Goal: Task Accomplishment & Management: Complete application form

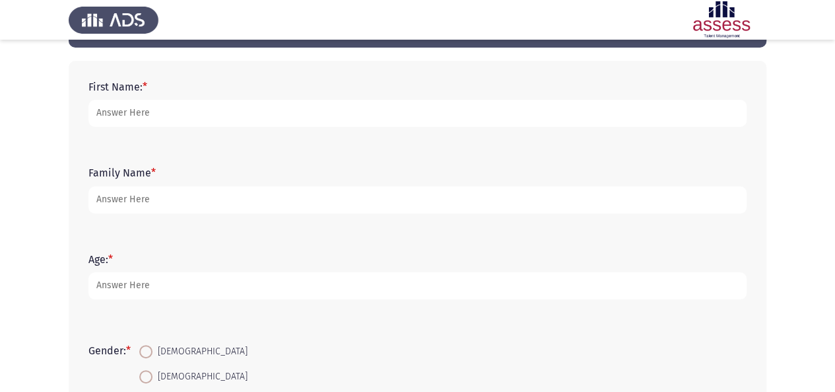
scroll to position [132, 0]
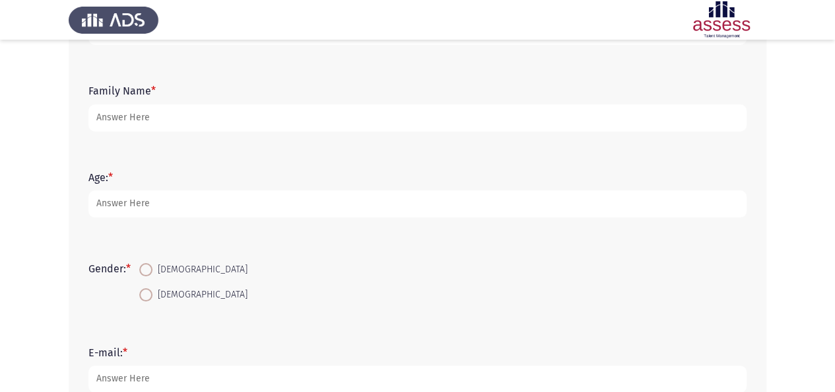
drag, startPoint x: 153, startPoint y: 266, endPoint x: 152, endPoint y: 248, distance: 18.5
click at [152, 266] on span at bounding box center [145, 269] width 13 height 13
click at [152, 266] on input "[DEMOGRAPHIC_DATA]" at bounding box center [145, 269] width 13 height 13
radio input "true"
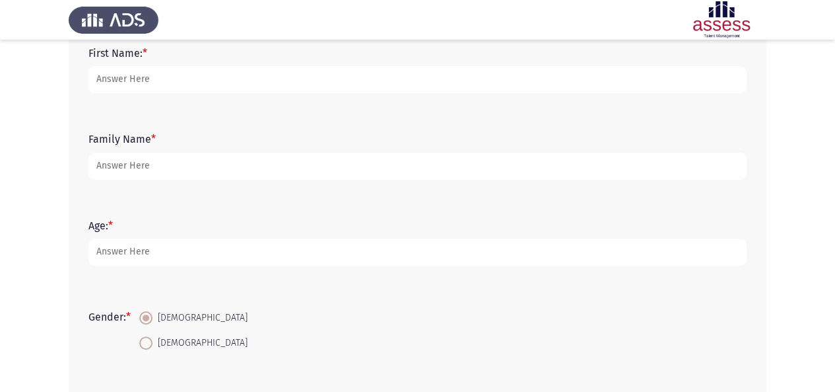
scroll to position [0, 0]
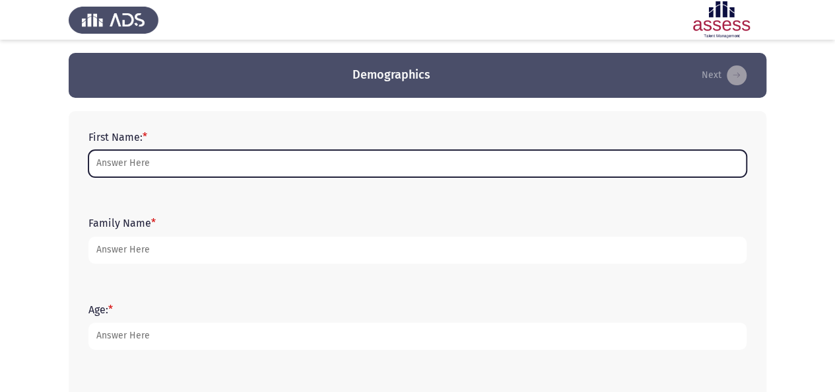
click at [186, 169] on input "First Name: *" at bounding box center [418, 163] width 658 height 27
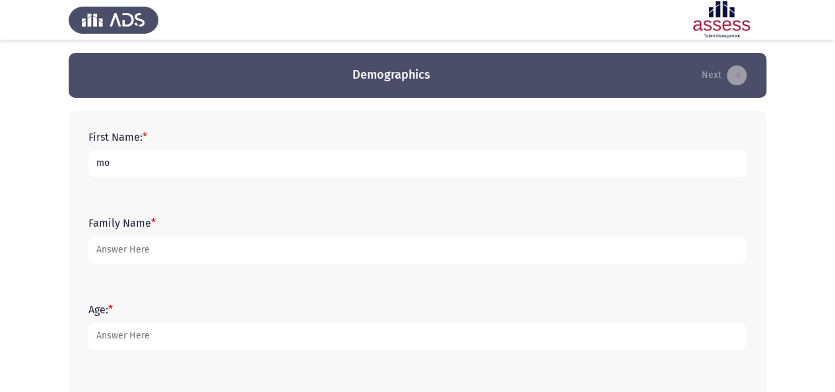
type input "m"
type input "[PERSON_NAME]"
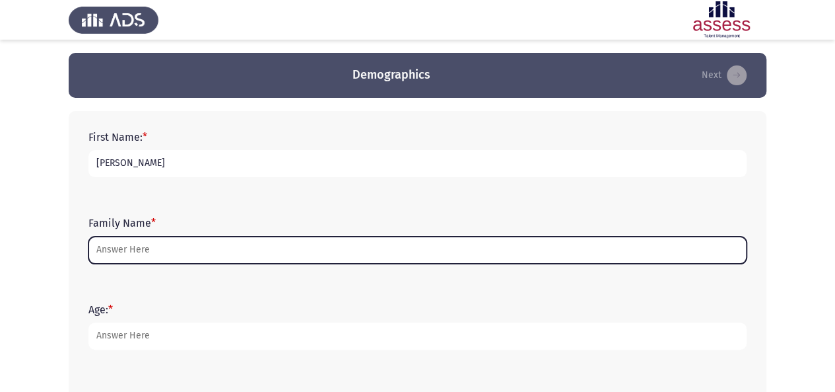
click at [164, 262] on input "Family Name *" at bounding box center [418, 249] width 658 height 27
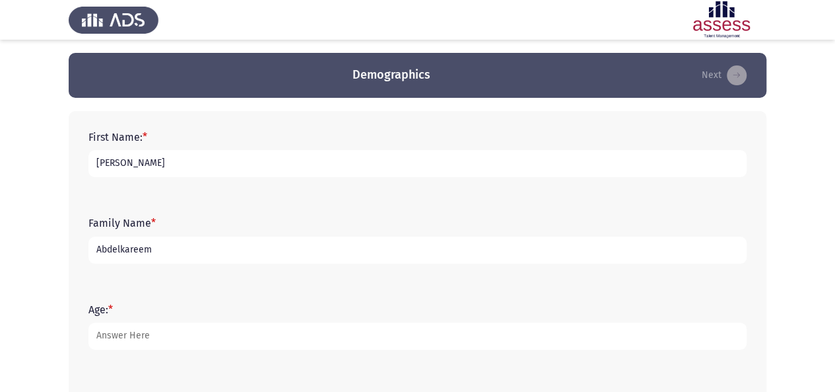
type input "Abdelkareem"
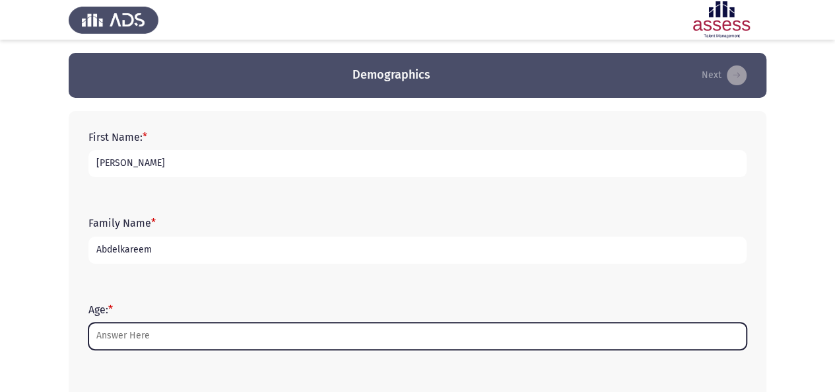
click at [197, 336] on input "Age: *" at bounding box center [418, 335] width 658 height 27
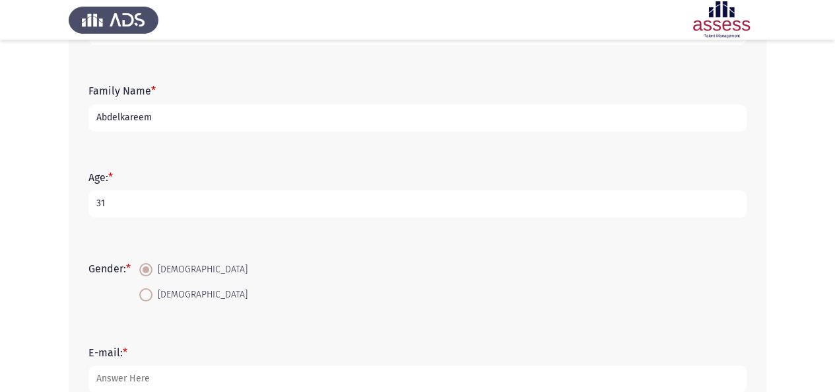
scroll to position [264, 0]
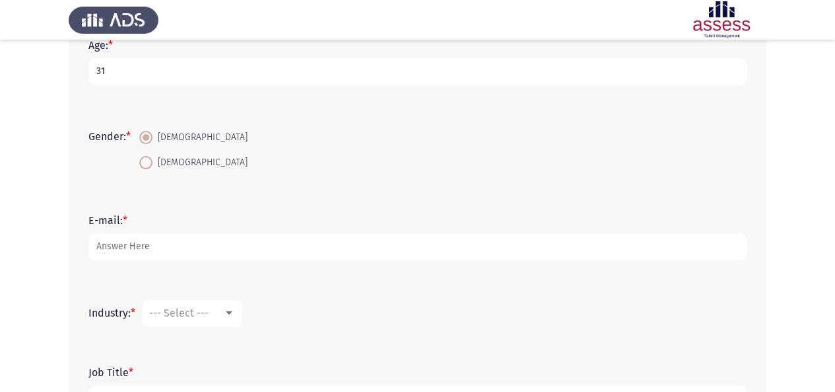
type input "31"
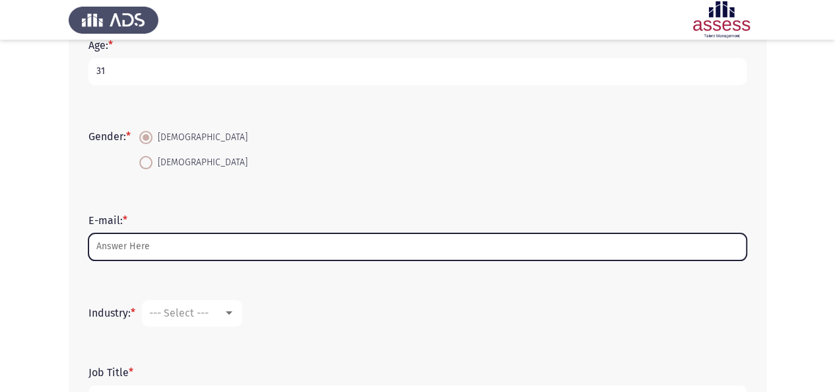
click at [194, 250] on input "E-mail: *" at bounding box center [418, 246] width 658 height 27
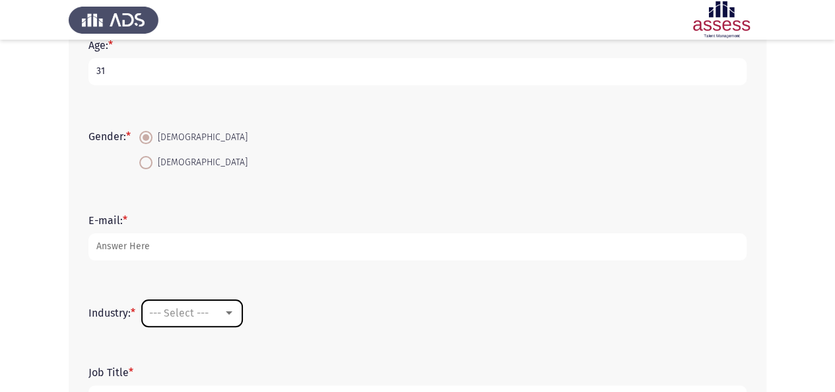
click at [201, 324] on mat-select "--- Select ---" at bounding box center [192, 313] width 100 height 26
click at [205, 316] on span "--- Select ---" at bounding box center [178, 312] width 59 height 13
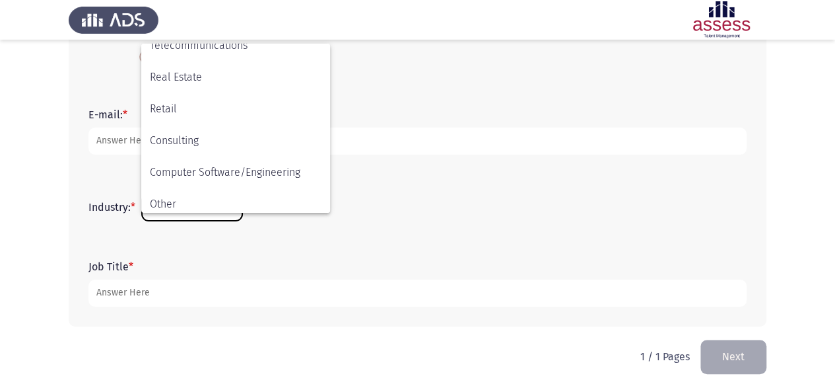
scroll to position [433, 0]
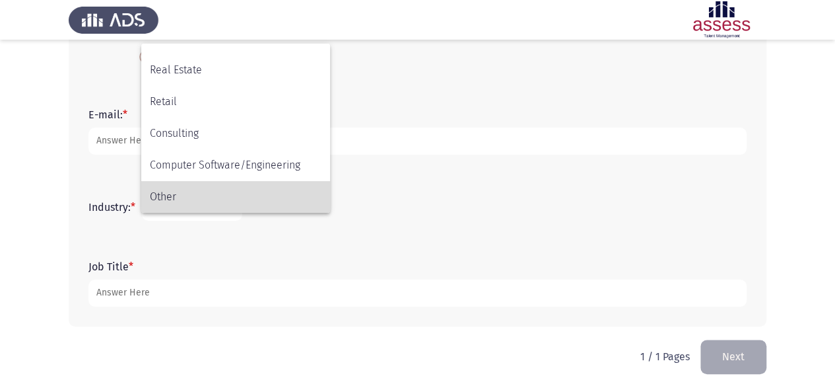
click at [209, 189] on span "Other" at bounding box center [236, 197] width 172 height 32
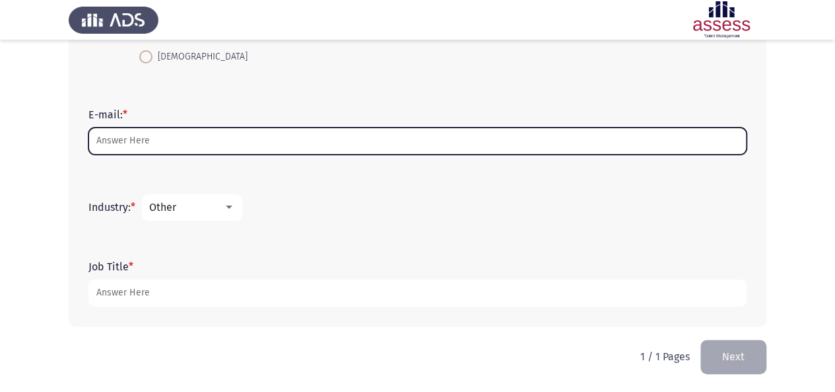
click at [219, 139] on input "E-mail: *" at bounding box center [418, 140] width 658 height 27
click at [211, 142] on input "E-mail: *" at bounding box center [418, 140] width 658 height 27
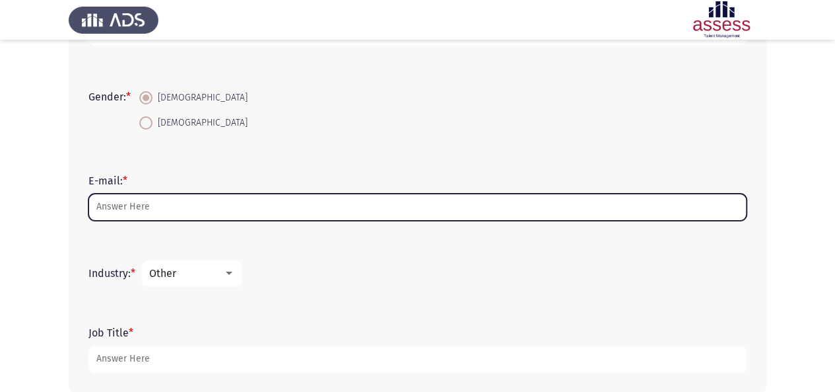
scroll to position [370, 0]
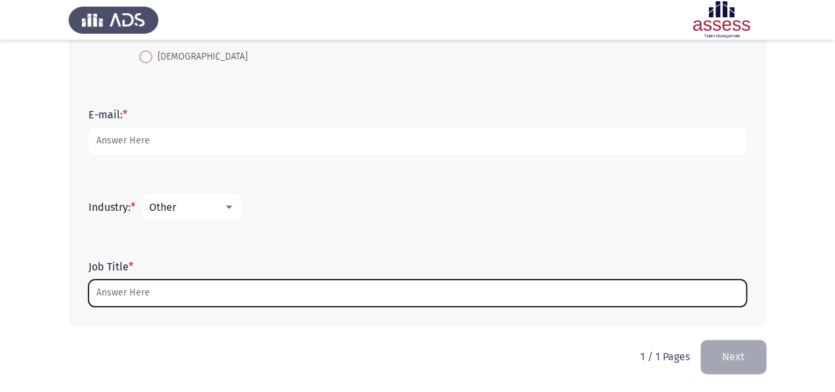
click at [210, 289] on input "Job Title *" at bounding box center [418, 292] width 658 height 27
click at [203, 285] on input "Job Title *" at bounding box center [418, 292] width 658 height 27
click at [195, 293] on input "Job Title *" at bounding box center [418, 292] width 658 height 27
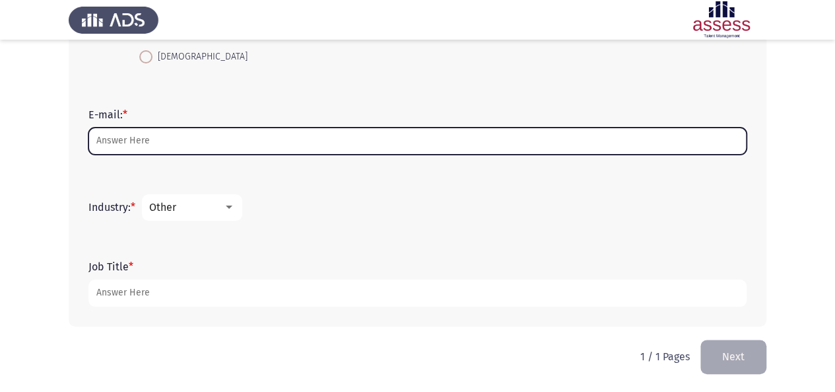
click at [194, 137] on input "E-mail: *" at bounding box center [418, 140] width 658 height 27
type input "v"
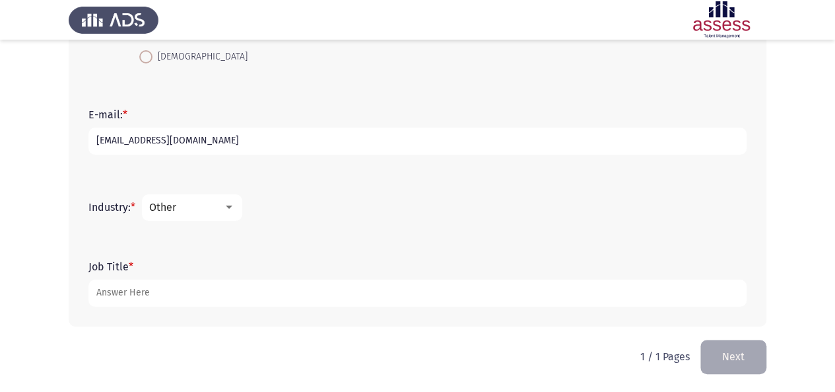
type input "[EMAIL_ADDRESS][DOMAIN_NAME]"
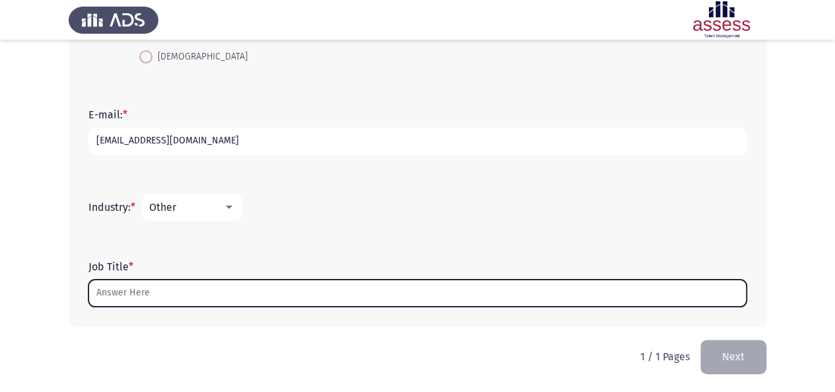
click at [198, 297] on input "Job Title *" at bounding box center [418, 292] width 658 height 27
click at [291, 291] on input "Job Title *" at bounding box center [418, 292] width 658 height 27
click at [271, 291] on input "Job Title *" at bounding box center [418, 292] width 658 height 27
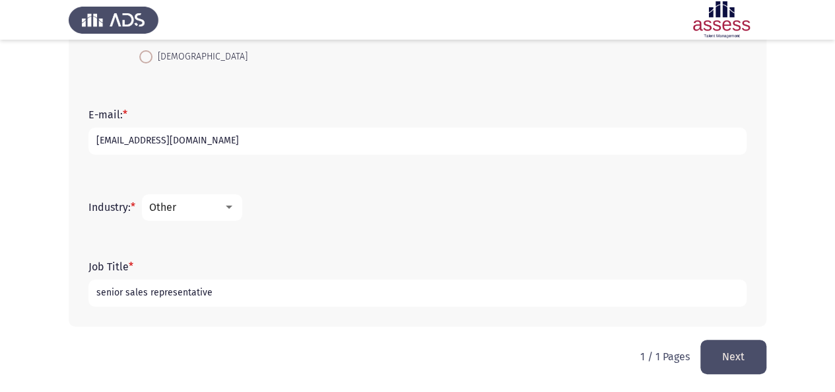
type input "senior sales representative"
click at [741, 359] on button "Next" at bounding box center [734, 356] width 66 height 34
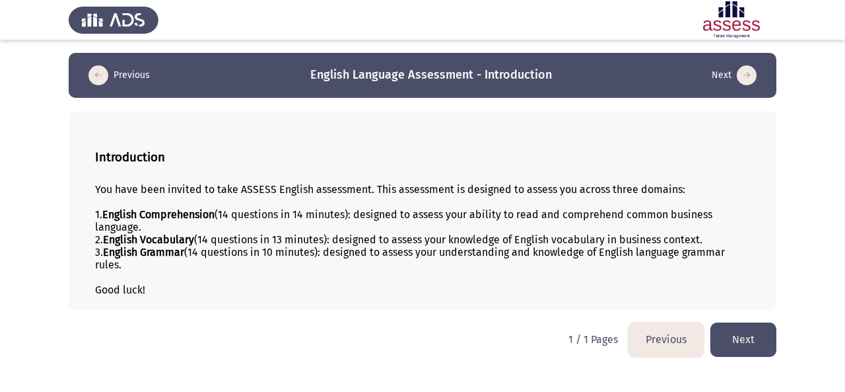
click at [748, 340] on button "Next" at bounding box center [744, 339] width 66 height 34
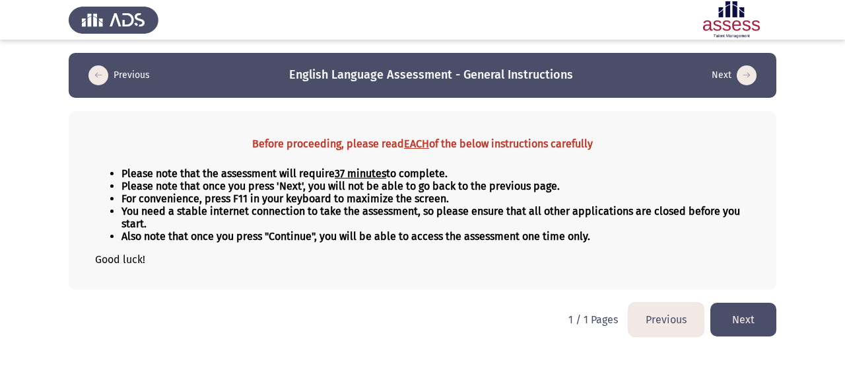
click at [749, 318] on button "Next" at bounding box center [744, 319] width 66 height 34
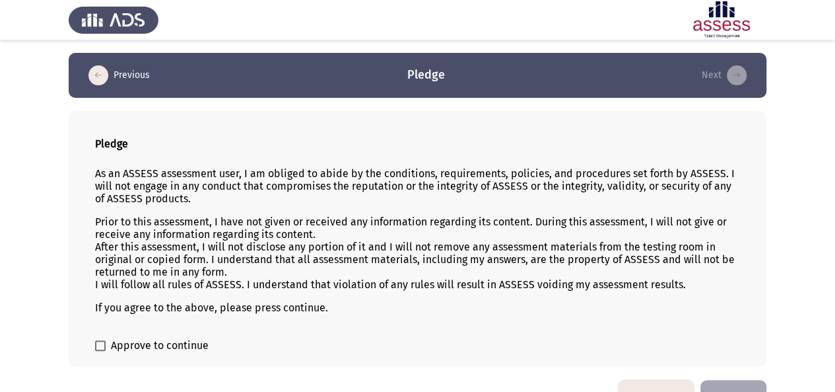
click at [102, 349] on label "Approve to continue" at bounding box center [152, 345] width 114 height 16
click at [100, 351] on input "Approve to continue" at bounding box center [100, 351] width 1 height 1
checkbox input "true"
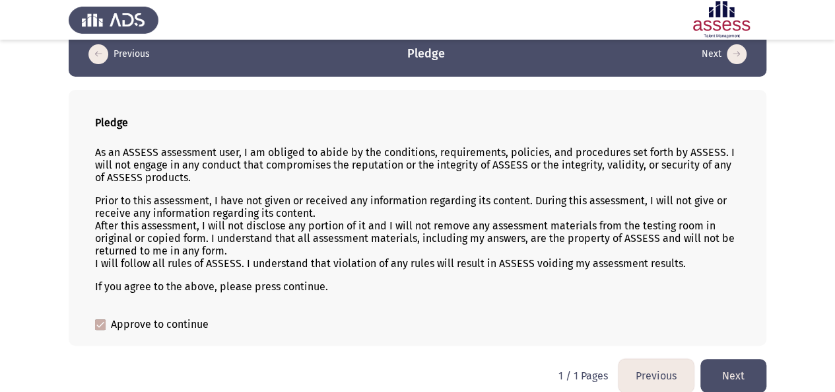
scroll to position [32, 0]
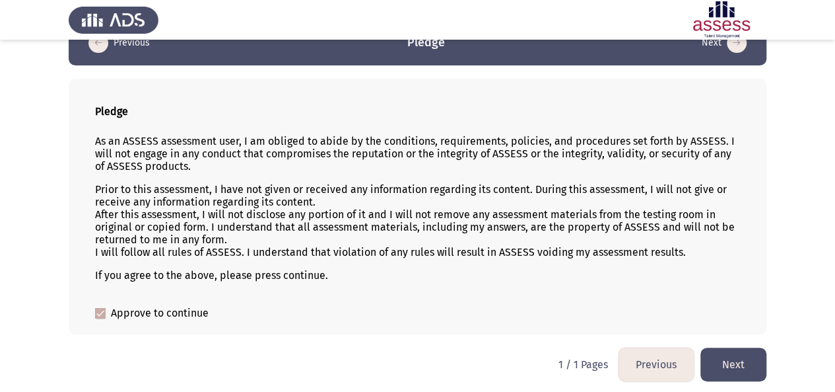
click at [737, 363] on button "Next" at bounding box center [734, 364] width 66 height 34
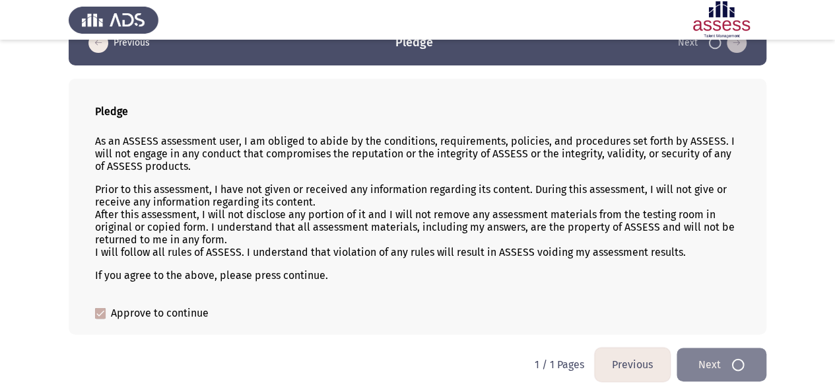
scroll to position [0, 0]
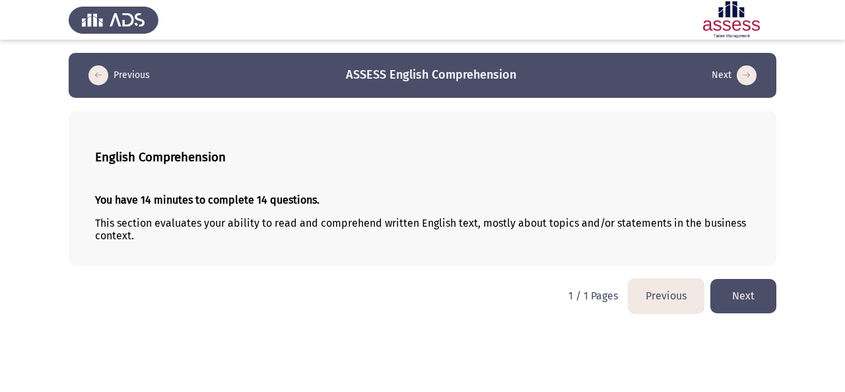
click at [740, 297] on button "Next" at bounding box center [744, 296] width 66 height 34
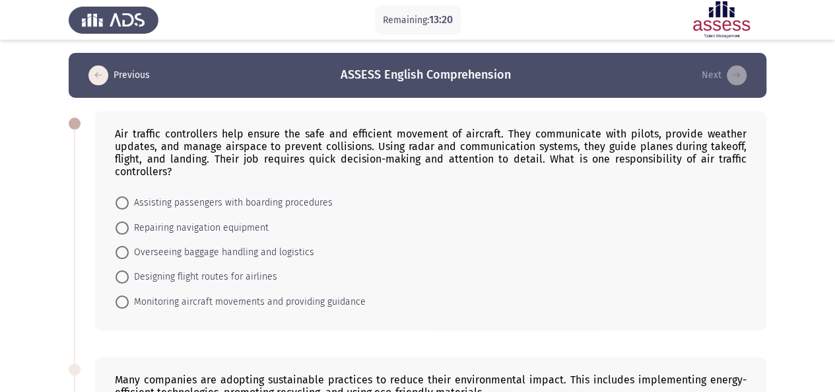
click at [125, 302] on span at bounding box center [122, 301] width 13 height 13
click at [125, 302] on input "Monitoring aircraft movements and providing guidance" at bounding box center [122, 301] width 13 height 13
radio input "true"
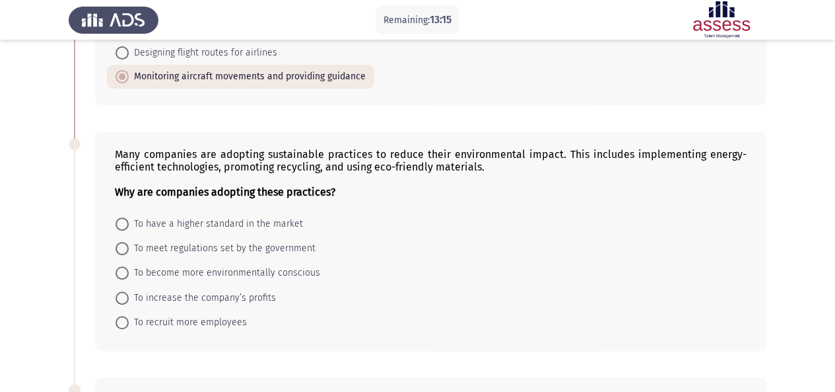
scroll to position [198, 0]
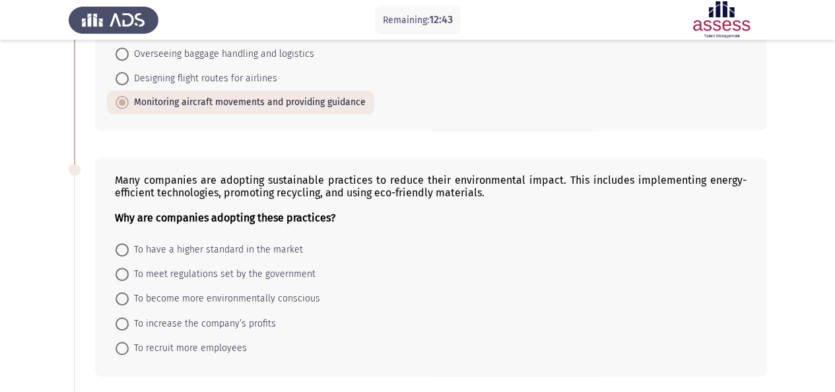
click at [117, 292] on span at bounding box center [122, 298] width 13 height 13
click at [117, 292] on input "To become more environmentally conscious" at bounding box center [122, 298] width 13 height 13
radio input "true"
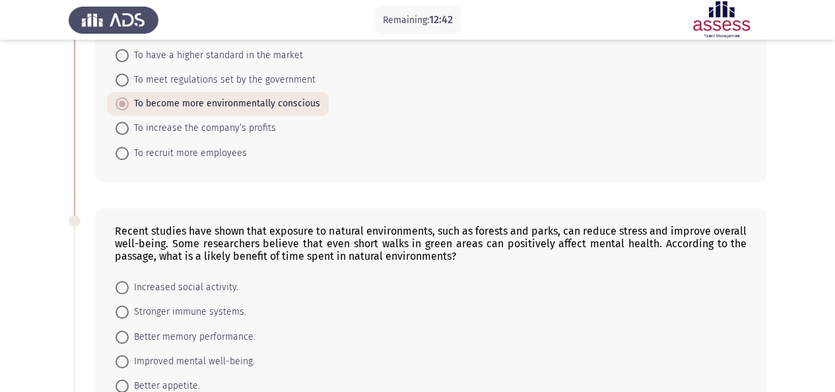
scroll to position [462, 0]
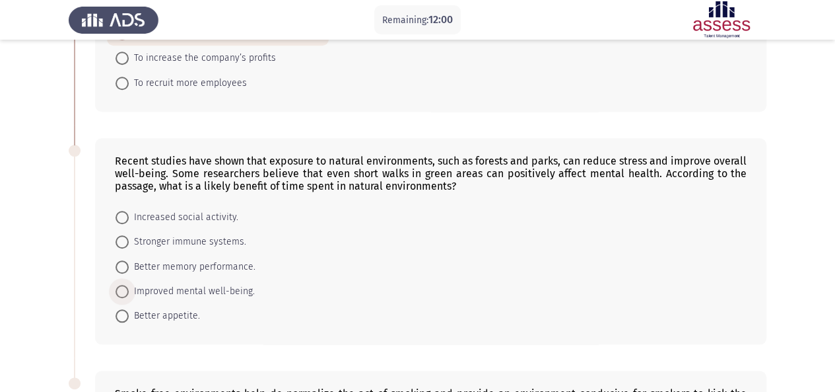
click at [124, 286] on span at bounding box center [122, 291] width 13 height 13
click at [124, 286] on input "Improved mental well-being." at bounding box center [122, 291] width 13 height 13
radio input "true"
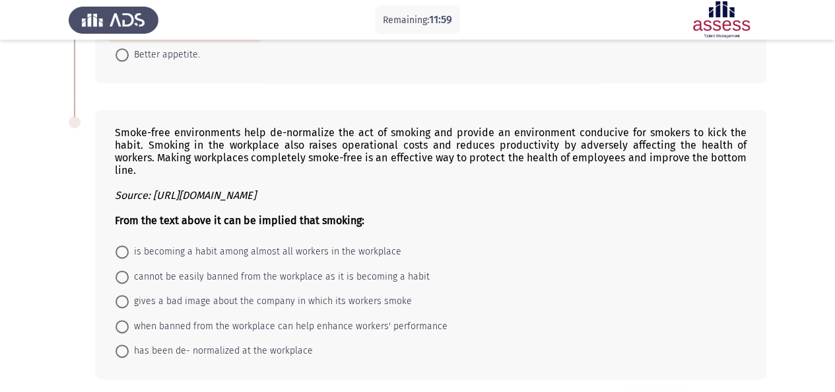
scroll to position [727, 0]
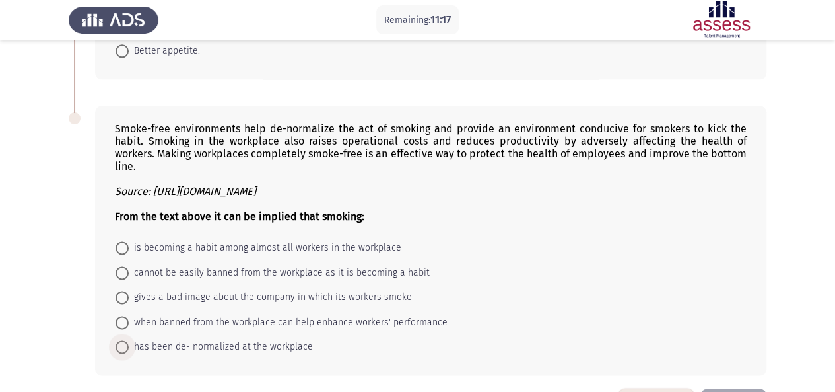
click at [122, 340] on span at bounding box center [122, 346] width 13 height 13
click at [122, 340] on input "has been de- normalized at the workplace" at bounding box center [122, 346] width 13 height 13
radio input "true"
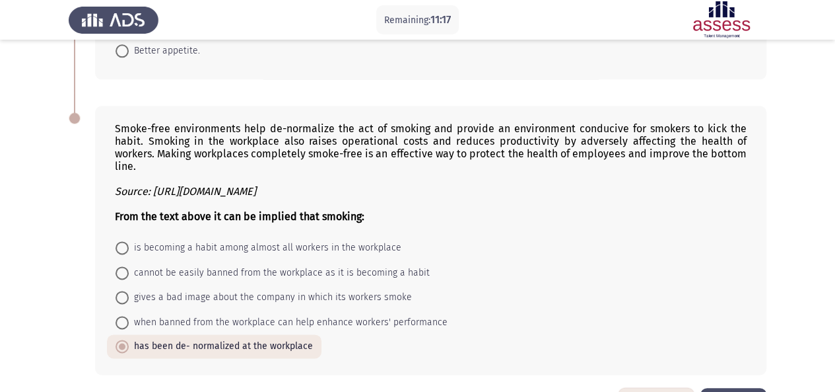
scroll to position [754, 0]
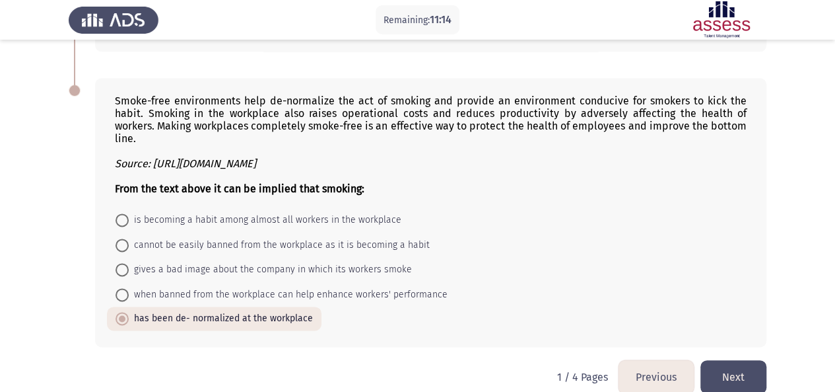
click at [736, 360] on button "Next" at bounding box center [734, 377] width 66 height 34
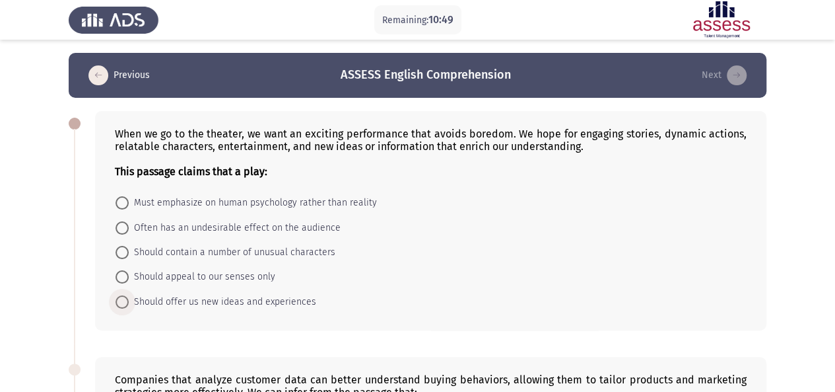
click at [125, 299] on span at bounding box center [122, 301] width 13 height 13
click at [125, 299] on input "Should offer us new ideas and experiences" at bounding box center [122, 301] width 13 height 13
radio input "true"
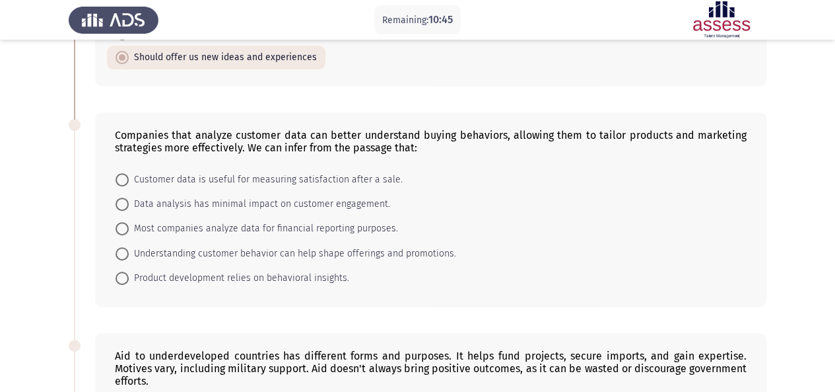
scroll to position [264, 0]
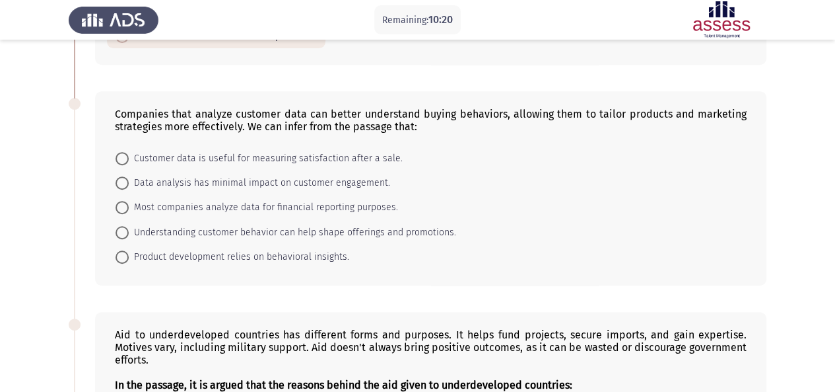
click at [120, 228] on span at bounding box center [122, 232] width 13 height 13
click at [120, 228] on input "Understanding customer behavior can help shape offerings and promotions." at bounding box center [122, 232] width 13 height 13
radio input "true"
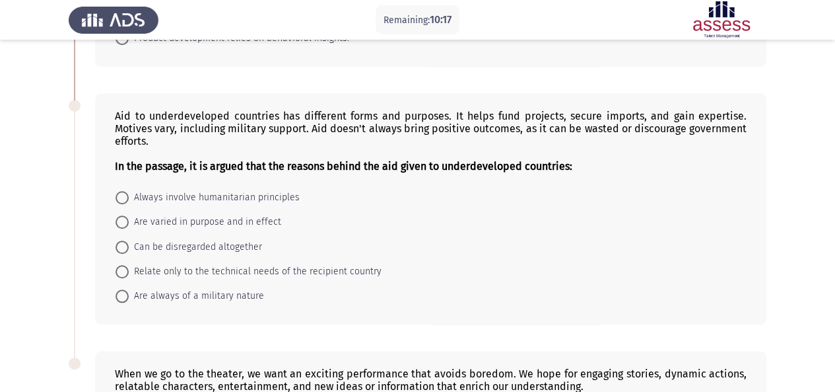
scroll to position [462, 0]
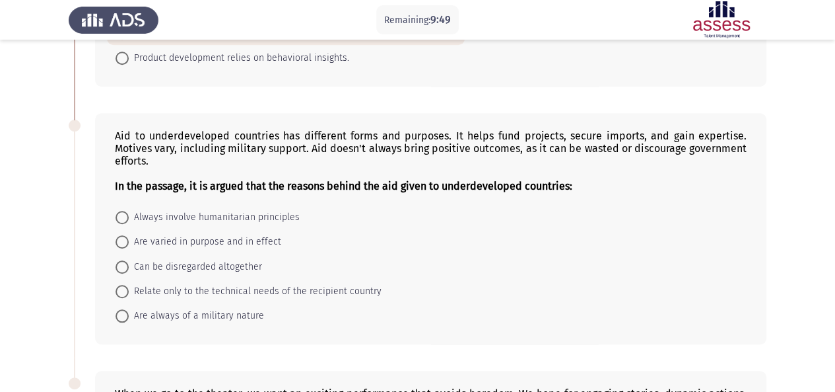
click at [124, 235] on span at bounding box center [122, 241] width 13 height 13
click at [124, 235] on input "Are varied in purpose and in effect" at bounding box center [122, 241] width 13 height 13
radio input "true"
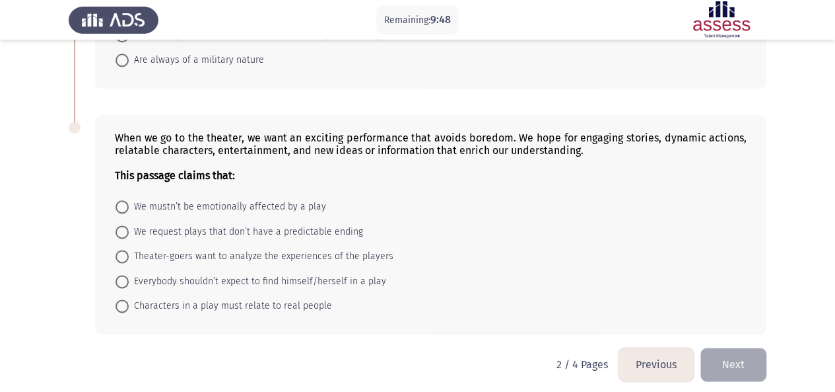
scroll to position [718, 0]
click at [120, 300] on span at bounding box center [122, 305] width 13 height 13
click at [120, 300] on input "Characters in a play must relate to real people" at bounding box center [122, 305] width 13 height 13
radio input "true"
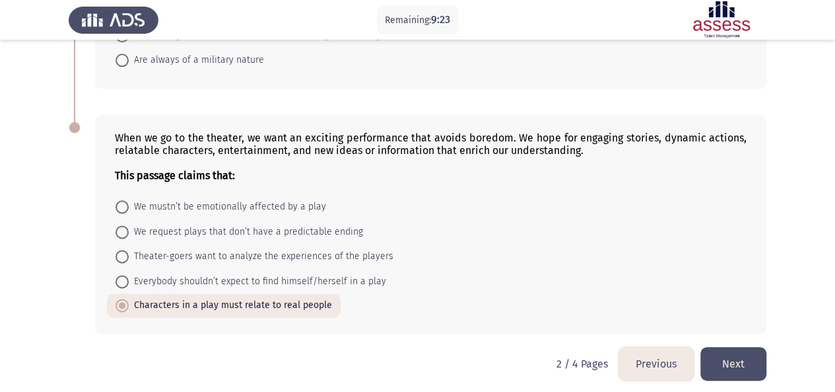
click at [748, 353] on button "Next" at bounding box center [734, 364] width 66 height 34
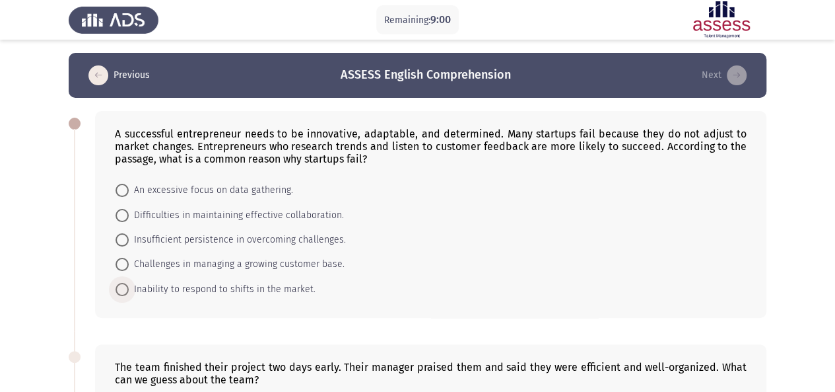
click at [127, 286] on span at bounding box center [122, 289] width 13 height 13
click at [127, 286] on input "Inability to respond to shifts in the market." at bounding box center [122, 289] width 13 height 13
radio input "true"
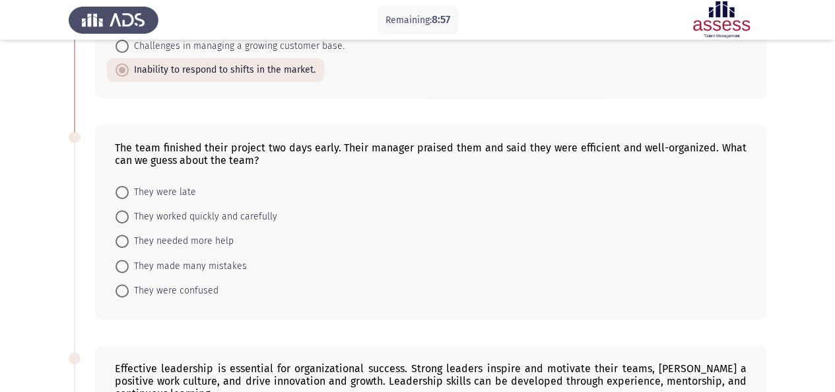
scroll to position [198, 0]
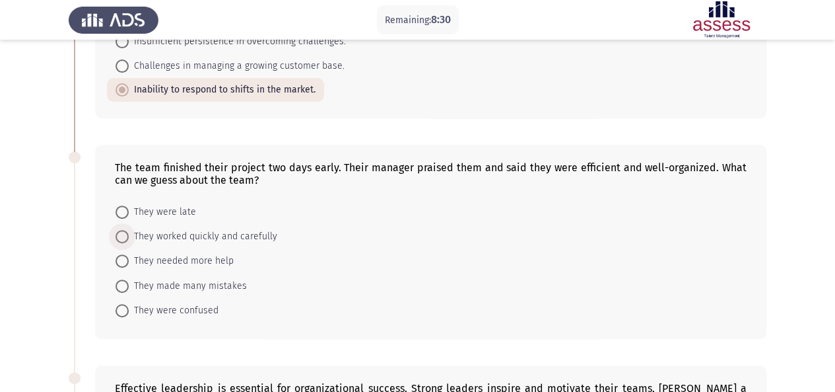
click at [116, 235] on span at bounding box center [122, 236] width 13 height 13
click at [116, 235] on input "They worked quickly and carefully" at bounding box center [122, 236] width 13 height 13
radio input "true"
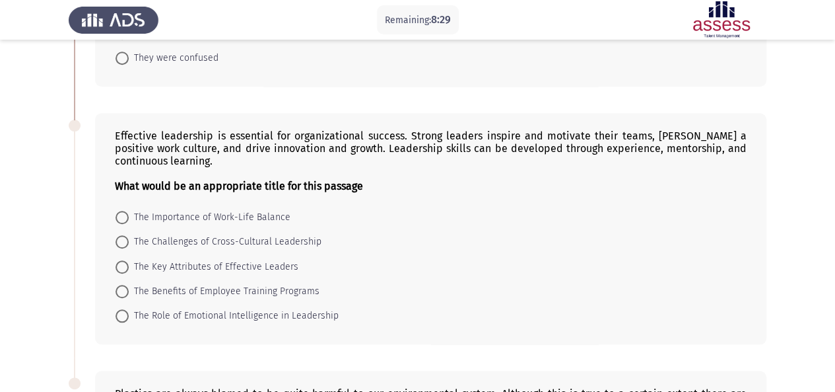
scroll to position [462, 0]
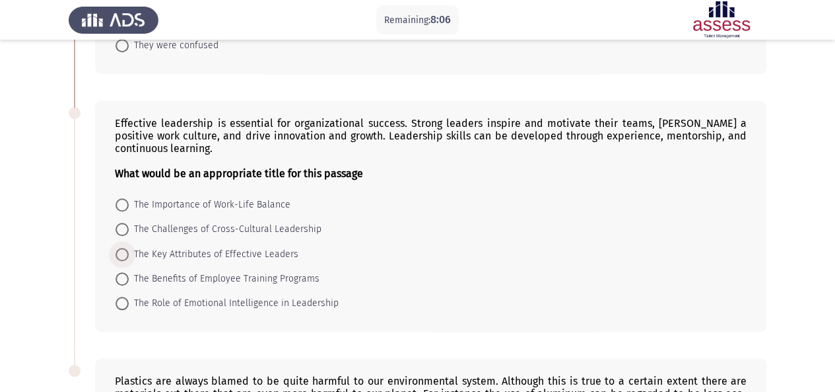
click at [123, 252] on span at bounding box center [122, 254] width 13 height 13
click at [123, 252] on input "The Key Attributes of Effective Leaders" at bounding box center [122, 254] width 13 height 13
radio input "true"
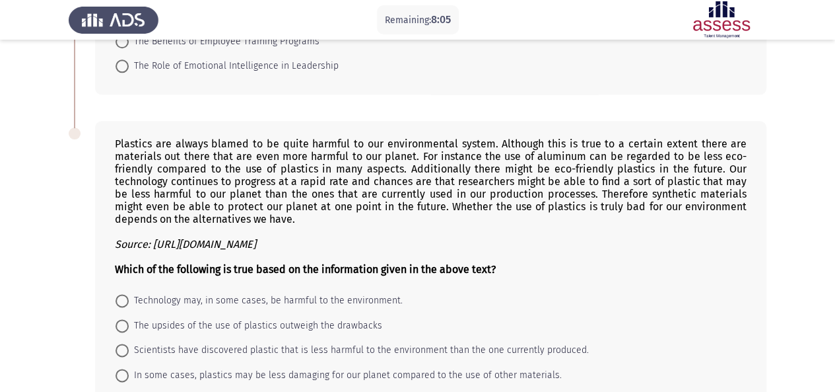
scroll to position [727, 0]
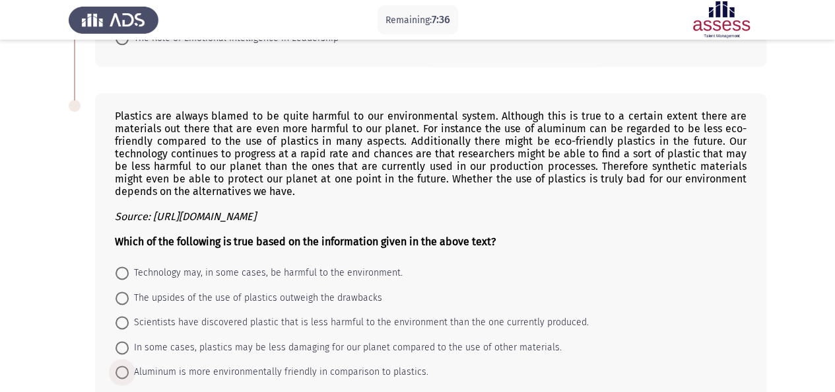
click at [125, 365] on span at bounding box center [122, 371] width 13 height 13
click at [125, 365] on input "Aluminum is more environmentally friendly in comparison to plastics." at bounding box center [122, 371] width 13 height 13
radio input "true"
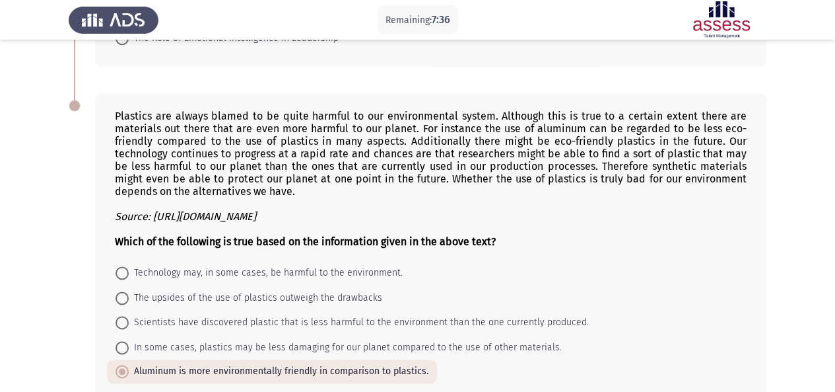
scroll to position [791, 0]
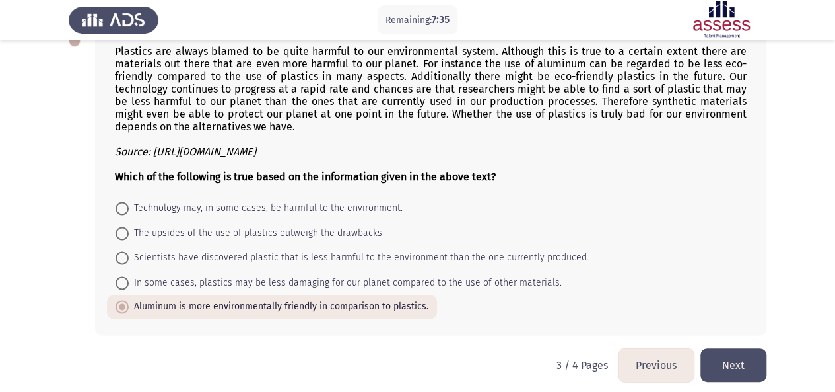
click at [738, 358] on button "Next" at bounding box center [734, 365] width 66 height 34
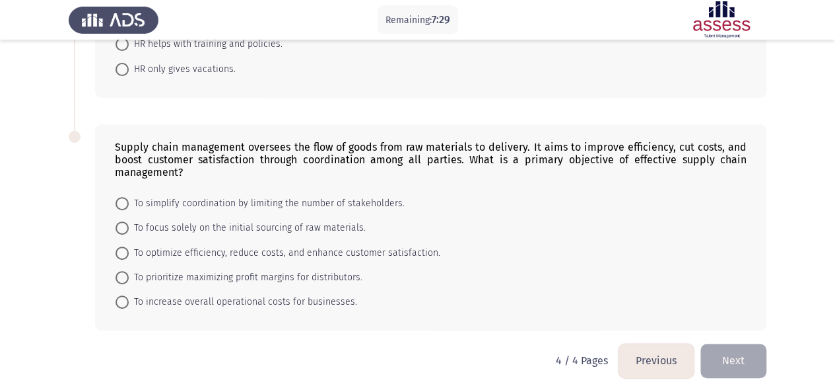
scroll to position [209, 0]
click at [660, 356] on button "Previous" at bounding box center [656, 359] width 75 height 34
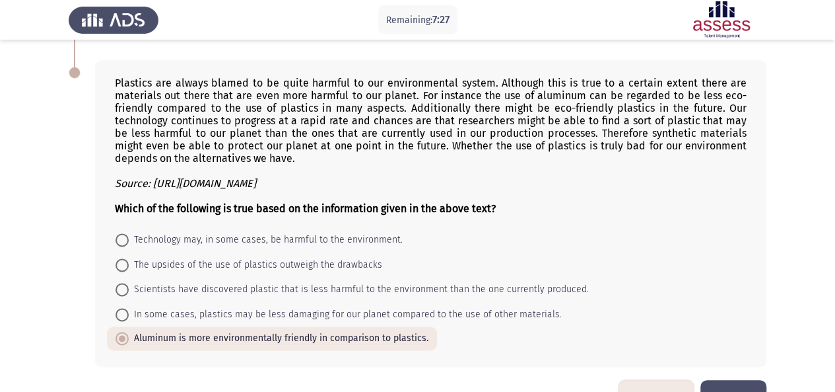
scroll to position [791, 0]
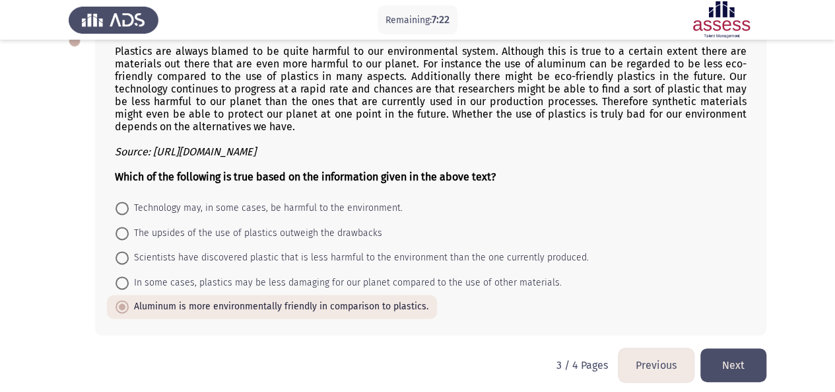
click at [731, 353] on button "Next" at bounding box center [734, 365] width 66 height 34
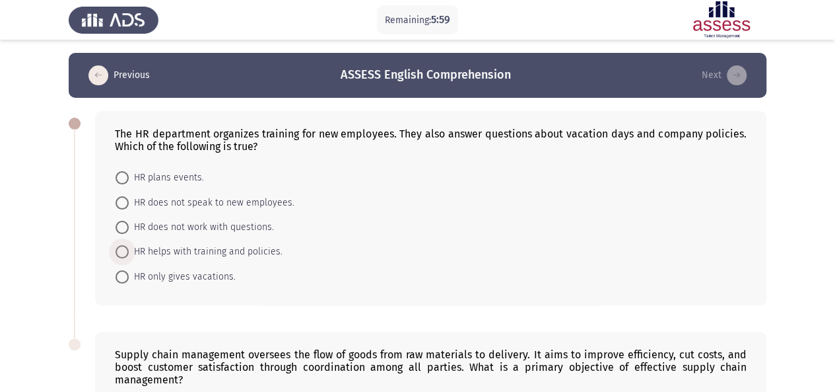
click at [124, 250] on span at bounding box center [122, 251] width 13 height 13
click at [124, 250] on input "HR helps with training and policies." at bounding box center [122, 251] width 13 height 13
radio input "true"
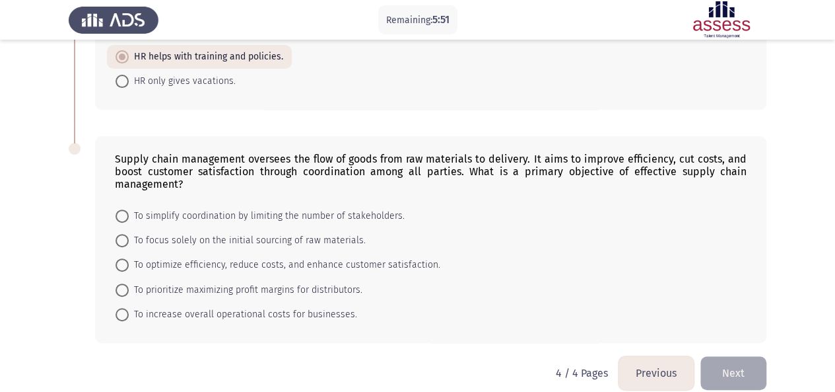
scroll to position [198, 0]
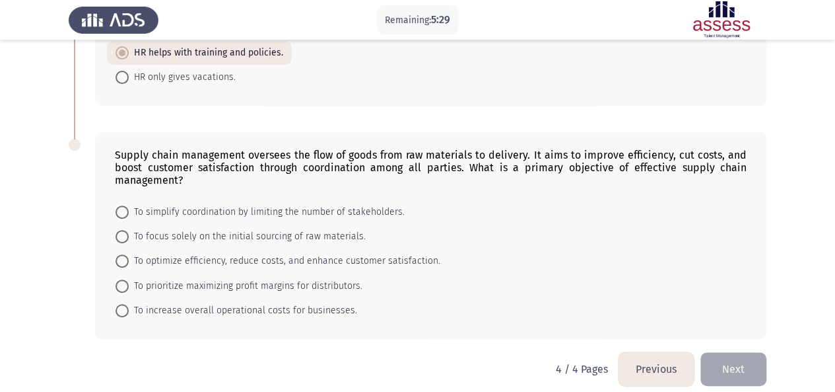
click at [125, 256] on span at bounding box center [122, 260] width 13 height 13
click at [125, 256] on input "To optimize efficiency, reduce costs, and enhance customer satisfaction." at bounding box center [122, 260] width 13 height 13
radio input "true"
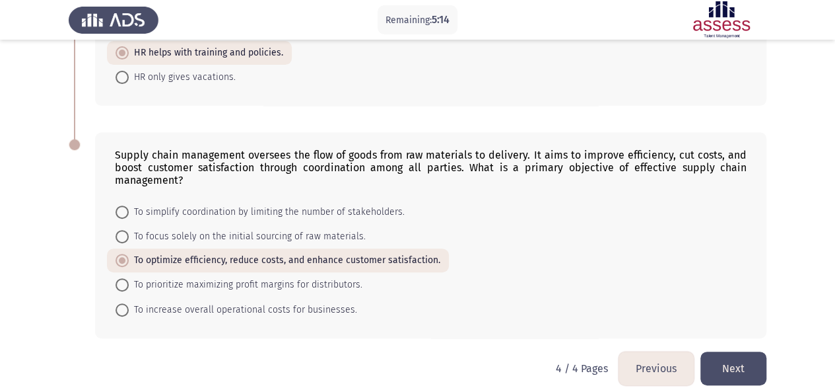
click at [717, 361] on button "Next" at bounding box center [734, 368] width 66 height 34
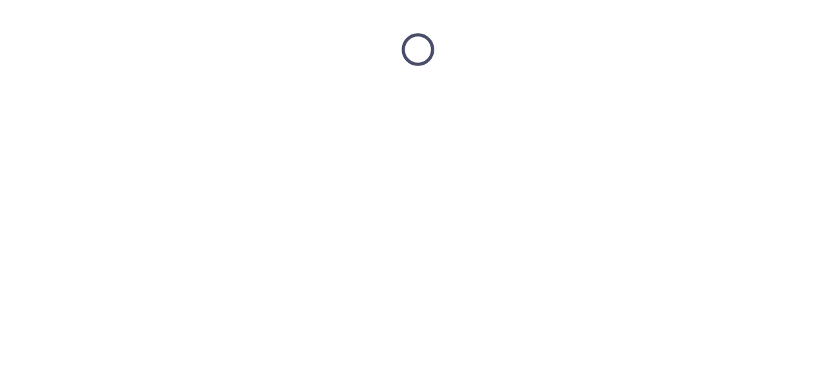
scroll to position [0, 0]
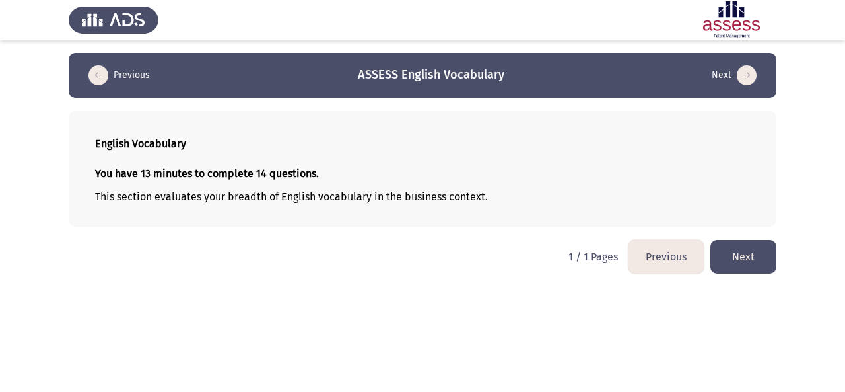
click at [744, 258] on button "Next" at bounding box center [744, 257] width 66 height 34
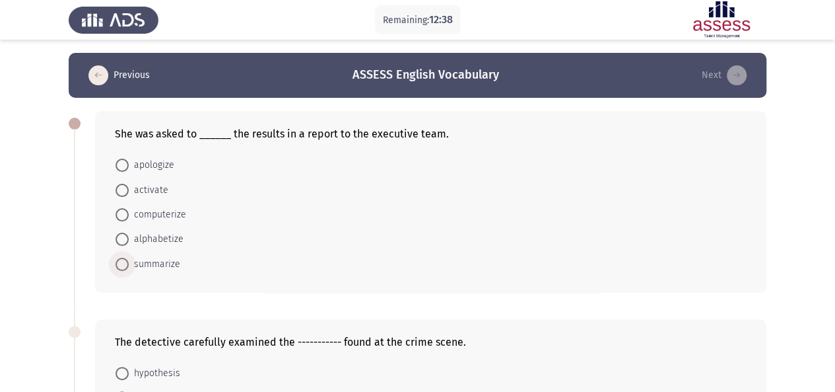
click at [124, 266] on span at bounding box center [122, 264] width 13 height 13
click at [124, 266] on input "summarize" at bounding box center [122, 264] width 13 height 13
radio input "true"
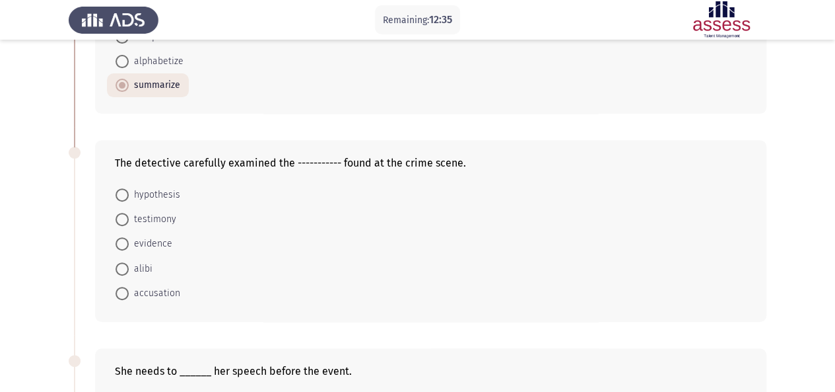
scroll to position [198, 0]
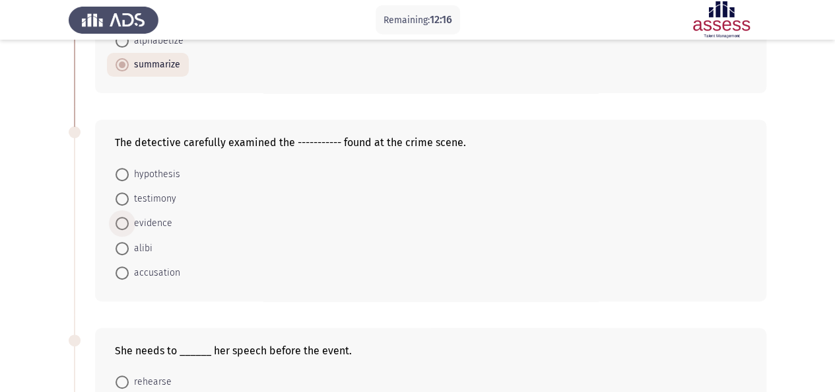
click at [120, 221] on span at bounding box center [122, 223] width 13 height 13
click at [120, 221] on input "evidence" at bounding box center [122, 223] width 13 height 13
radio input "true"
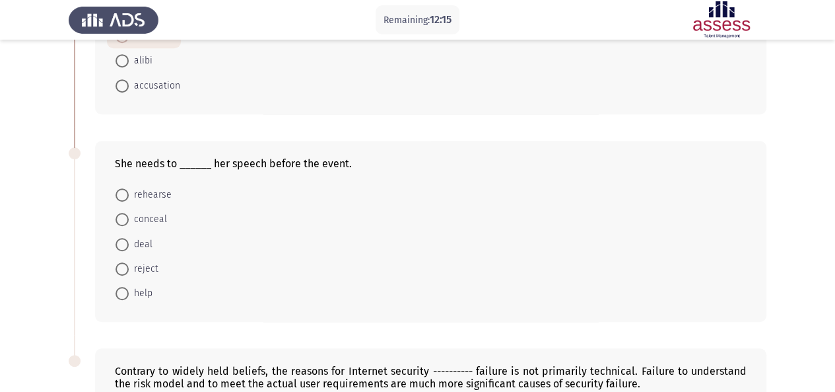
scroll to position [396, 0]
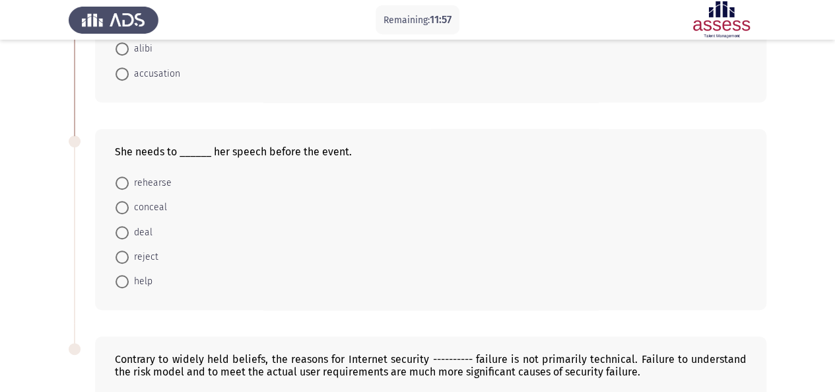
click at [124, 180] on span at bounding box center [122, 182] width 13 height 13
click at [124, 180] on input "rehearse" at bounding box center [122, 182] width 13 height 13
radio input "true"
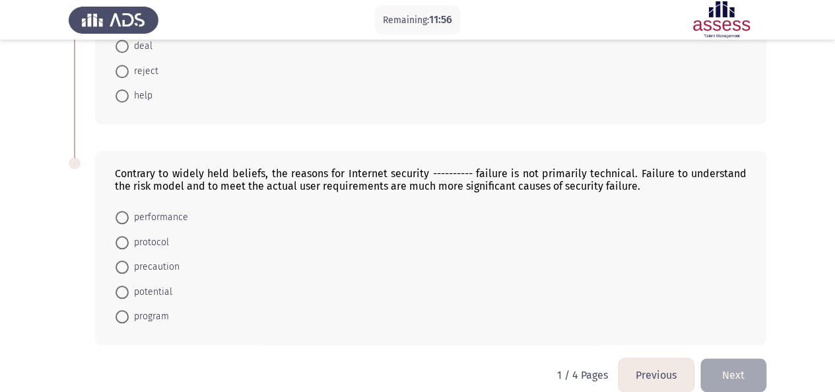
scroll to position [594, 0]
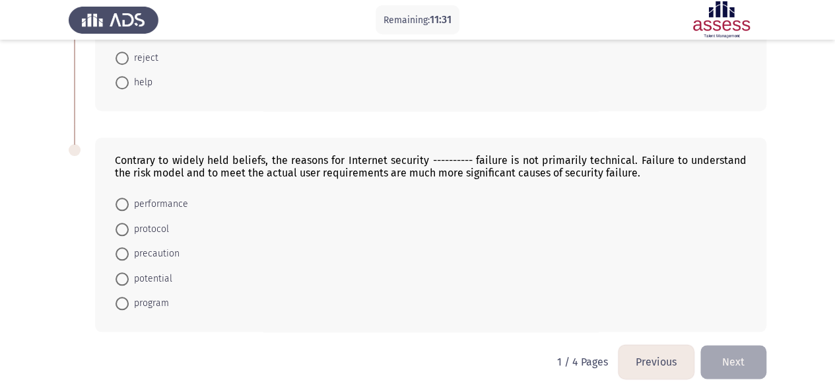
click at [125, 228] on span at bounding box center [122, 229] width 13 height 13
click at [125, 228] on input "protocol" at bounding box center [122, 229] width 13 height 13
radio input "true"
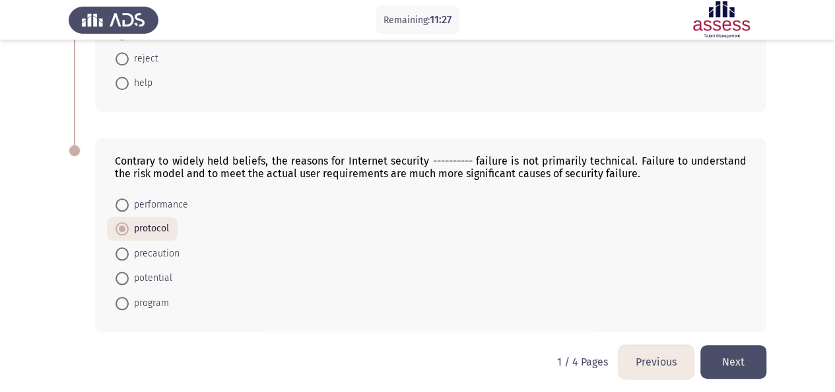
click at [748, 356] on button "Next" at bounding box center [734, 362] width 66 height 34
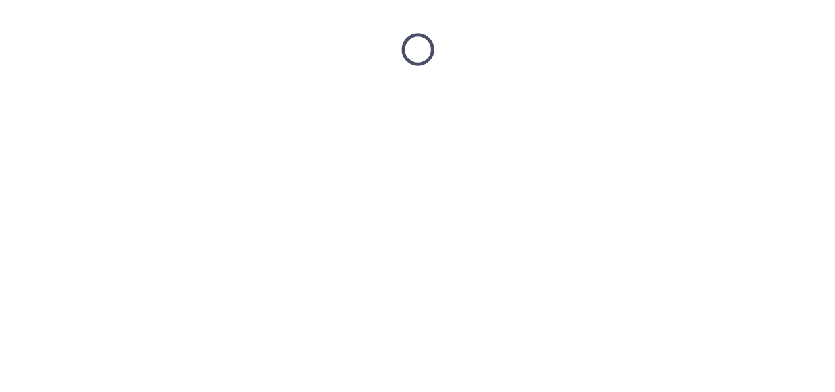
scroll to position [0, 0]
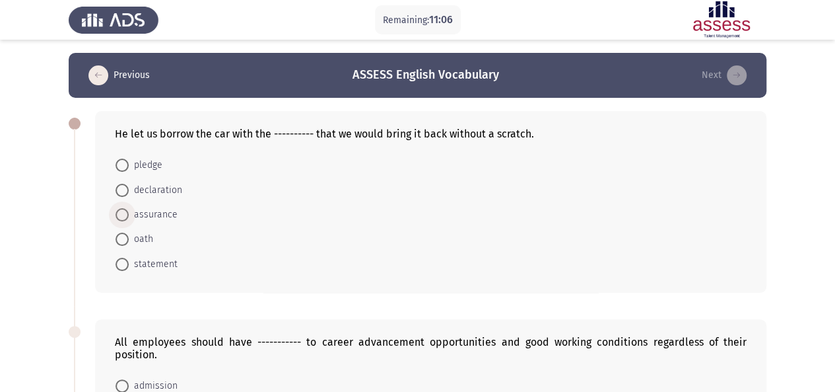
click at [125, 219] on span at bounding box center [122, 214] width 13 height 13
click at [125, 219] on input "assurance" at bounding box center [122, 214] width 13 height 13
radio input "true"
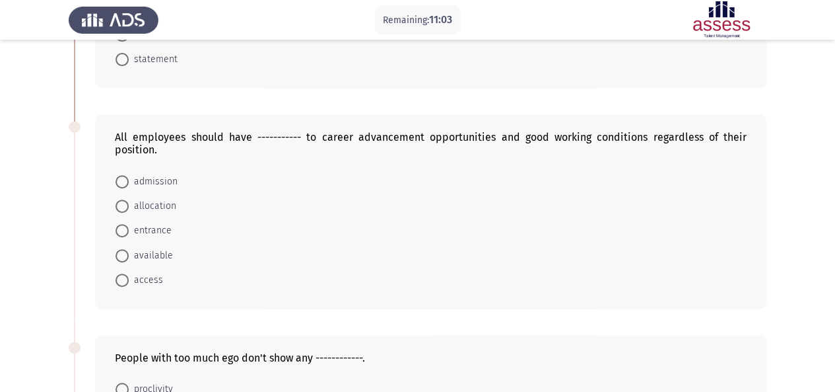
scroll to position [198, 0]
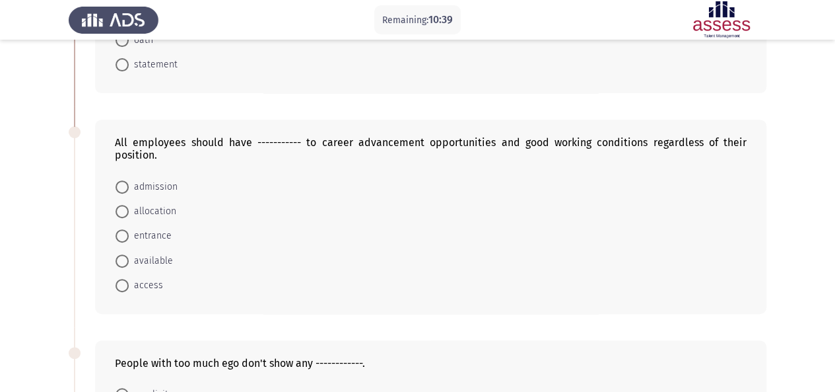
click at [117, 284] on span at bounding box center [122, 285] width 13 height 13
click at [117, 284] on input "access" at bounding box center [122, 285] width 13 height 13
radio input "true"
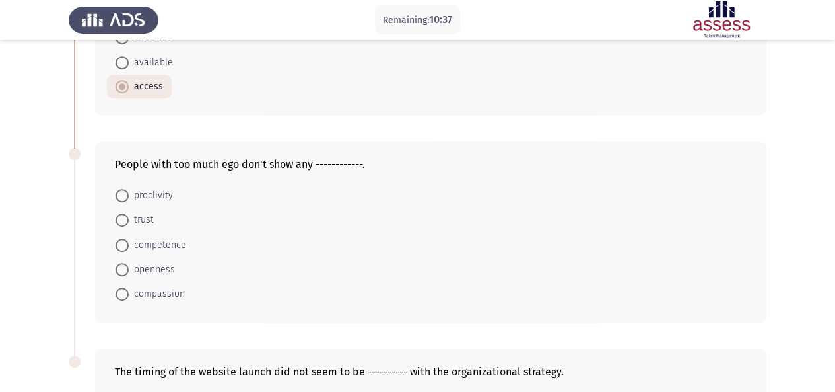
scroll to position [396, 0]
click at [120, 266] on span at bounding box center [122, 269] width 13 height 13
click at [120, 266] on input "openness" at bounding box center [122, 269] width 13 height 13
radio input "true"
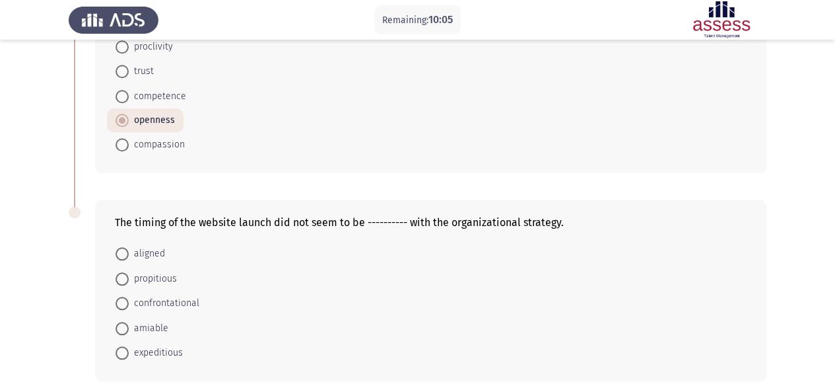
scroll to position [594, 0]
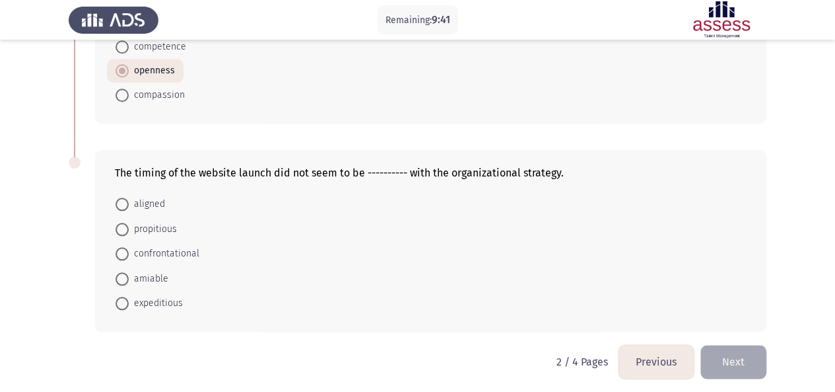
click at [124, 205] on span at bounding box center [122, 203] width 13 height 13
click at [124, 205] on input "aligned" at bounding box center [122, 203] width 13 height 13
radio input "true"
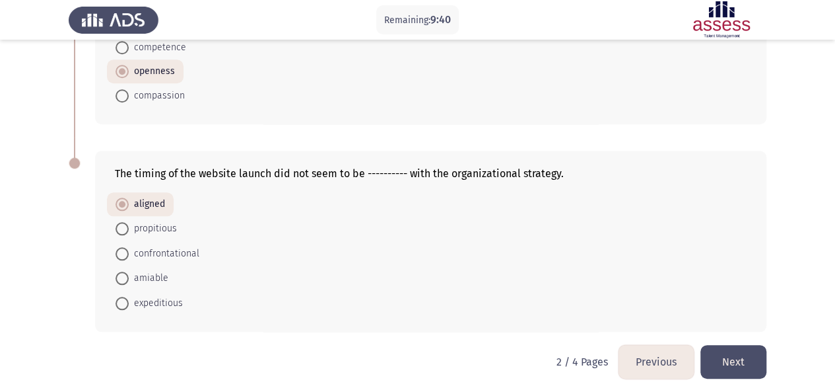
click at [744, 355] on button "Next" at bounding box center [734, 362] width 66 height 34
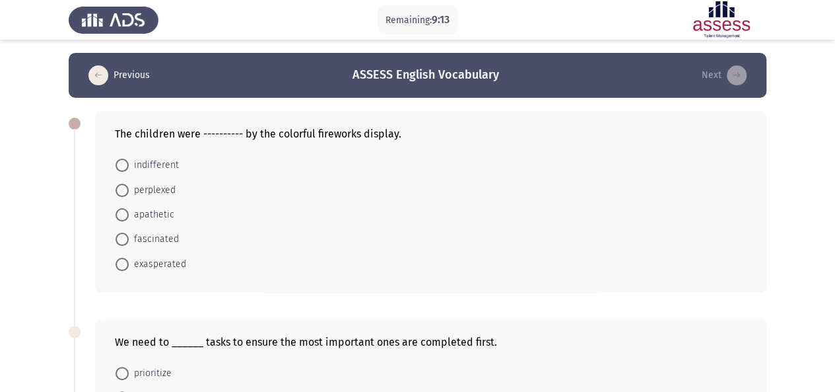
click at [119, 240] on span at bounding box center [122, 238] width 13 height 13
click at [119, 240] on input "fascinated" at bounding box center [122, 238] width 13 height 13
radio input "true"
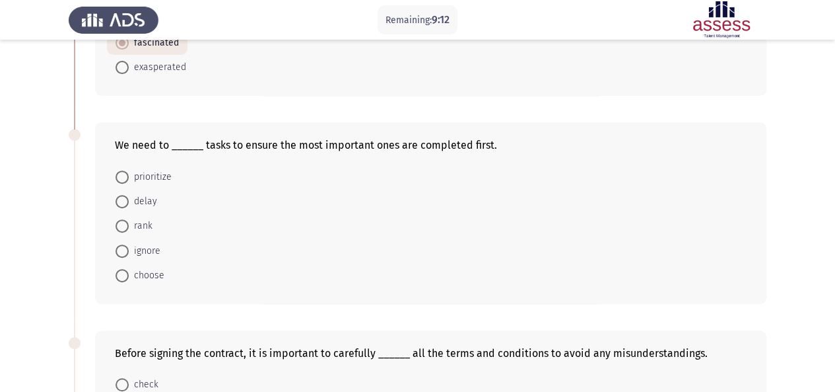
scroll to position [198, 0]
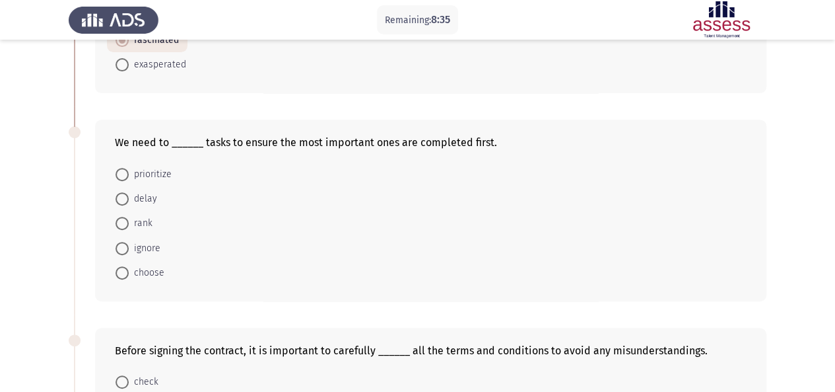
click at [123, 176] on span at bounding box center [122, 174] width 13 height 13
click at [123, 176] on input "prioritize" at bounding box center [122, 174] width 13 height 13
radio input "true"
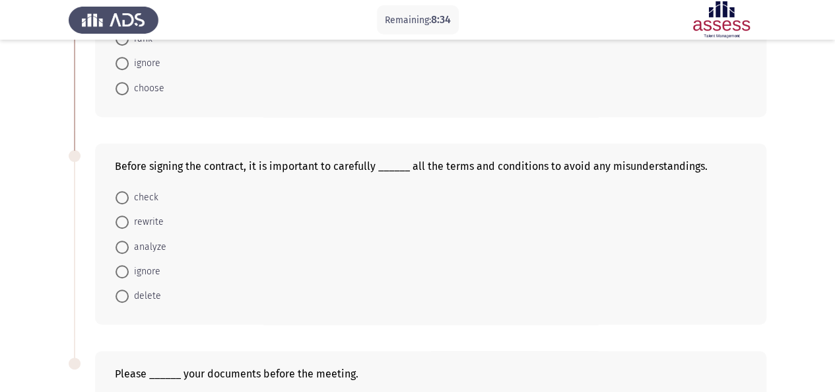
scroll to position [396, 0]
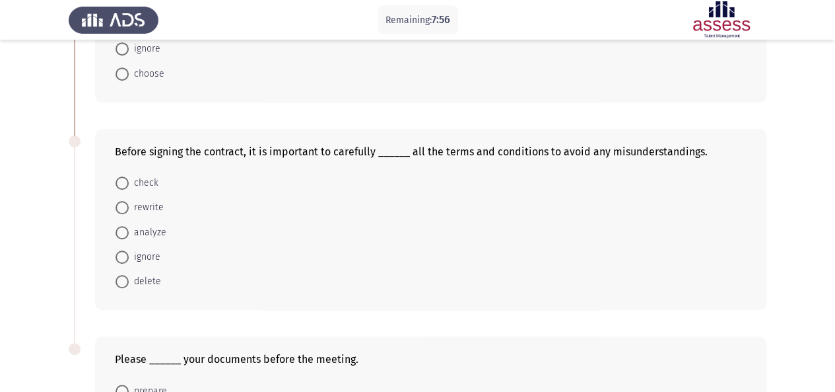
click at [128, 184] on span at bounding box center [122, 182] width 13 height 13
click at [128, 184] on input "check" at bounding box center [122, 182] width 13 height 13
radio input "true"
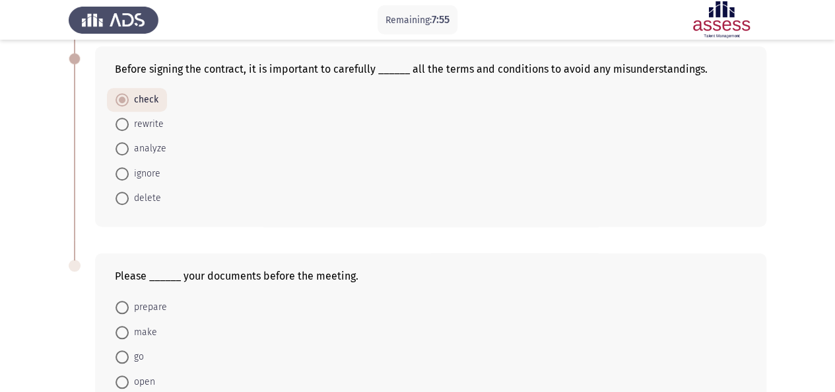
scroll to position [583, 0]
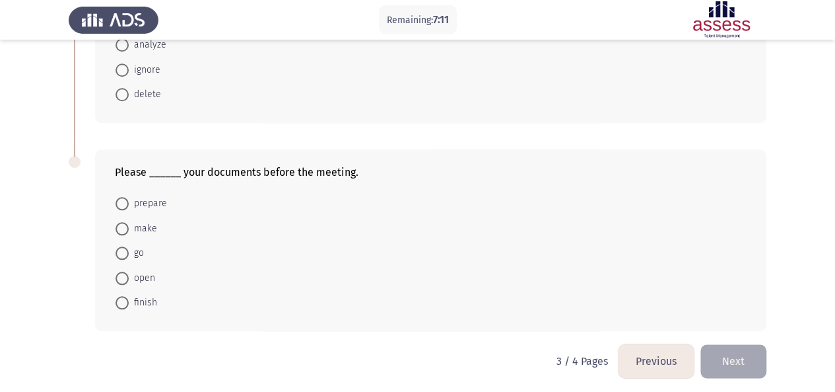
click at [119, 199] on span at bounding box center [122, 203] width 13 height 13
click at [119, 199] on input "prepare" at bounding box center [122, 203] width 13 height 13
radio input "true"
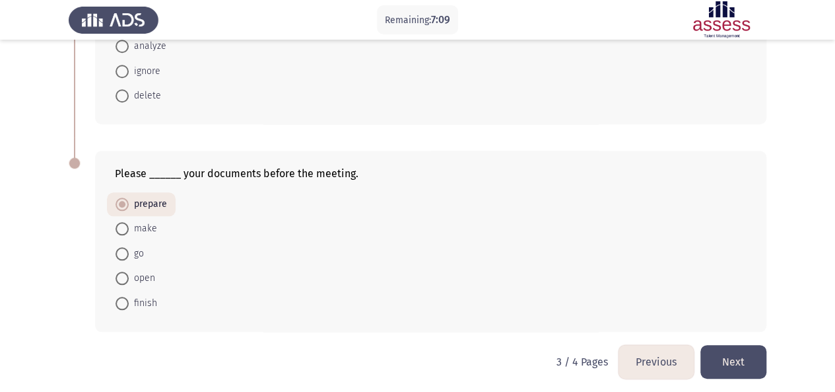
click at [735, 357] on button "Next" at bounding box center [734, 362] width 66 height 34
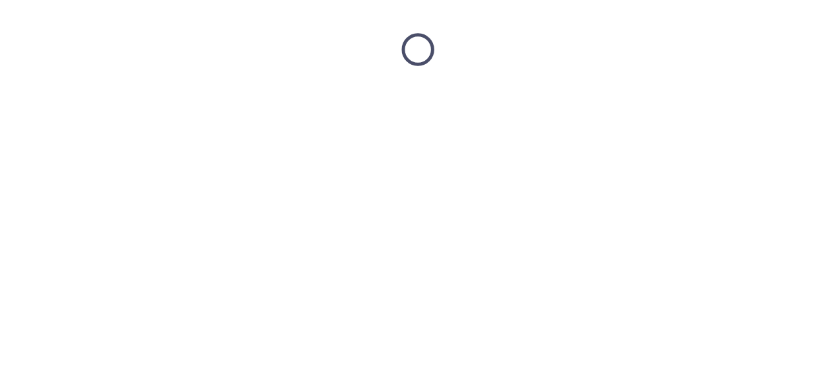
scroll to position [0, 0]
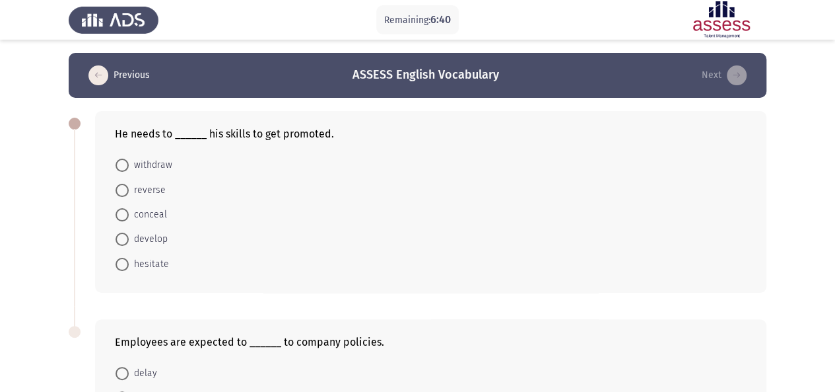
click at [122, 237] on span at bounding box center [122, 238] width 13 height 13
click at [122, 237] on input "develop" at bounding box center [122, 238] width 13 height 13
radio input "true"
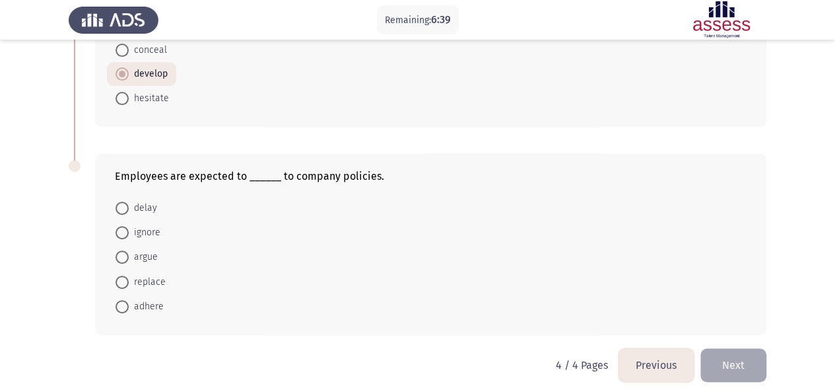
scroll to position [170, 0]
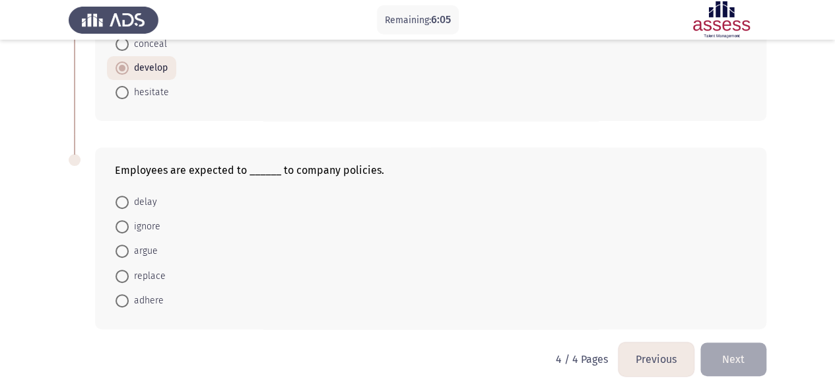
click at [122, 296] on span at bounding box center [122, 300] width 13 height 13
click at [122, 296] on input "adhere" at bounding box center [122, 300] width 13 height 13
radio input "true"
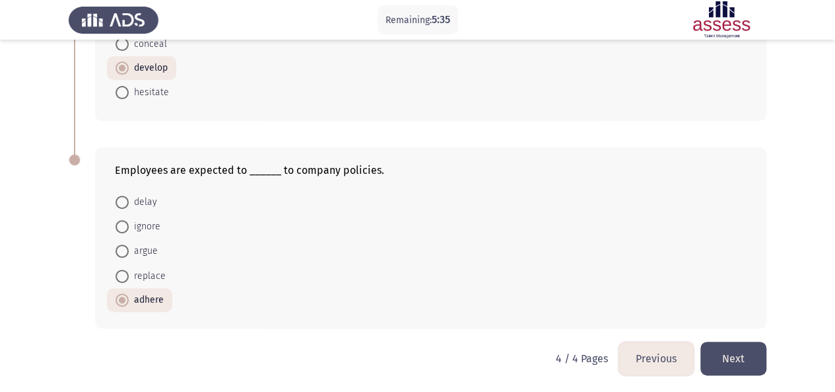
click at [668, 365] on button "Previous" at bounding box center [656, 358] width 75 height 34
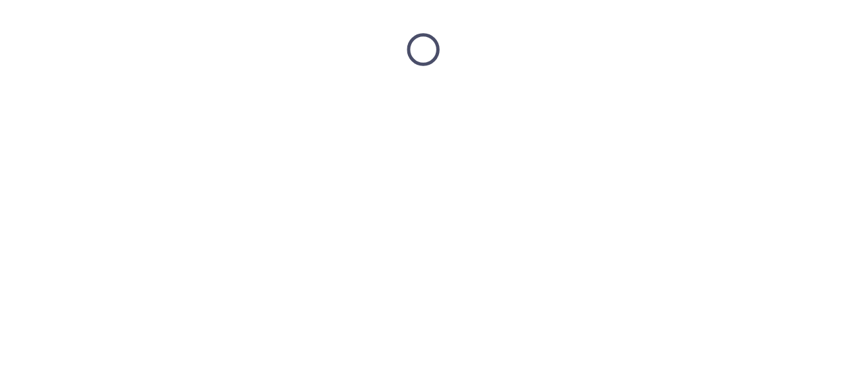
scroll to position [0, 0]
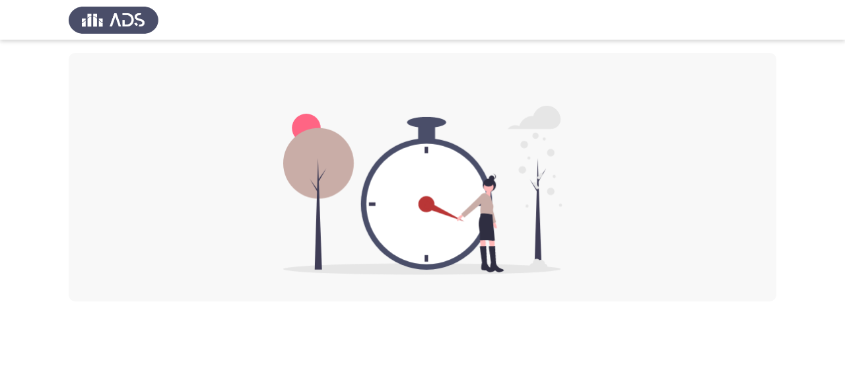
click at [445, 242] on img at bounding box center [422, 190] width 279 height 169
click at [304, 83] on div at bounding box center [423, 177] width 708 height 248
click at [305, 83] on div at bounding box center [423, 177] width 708 height 248
click at [306, 83] on div at bounding box center [423, 177] width 708 height 248
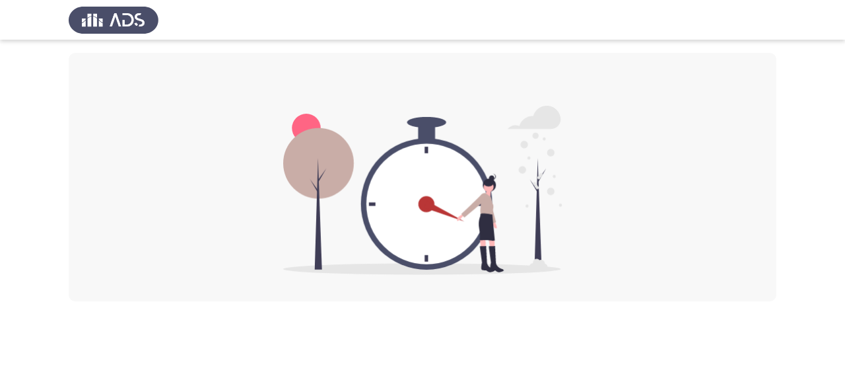
click at [310, 84] on div at bounding box center [423, 177] width 708 height 248
click at [461, 212] on img at bounding box center [422, 190] width 279 height 169
click at [440, 212] on img at bounding box center [422, 190] width 279 height 169
drag, startPoint x: 419, startPoint y: 205, endPoint x: 326, endPoint y: 185, distance: 94.7
click at [417, 205] on img at bounding box center [422, 190] width 279 height 169
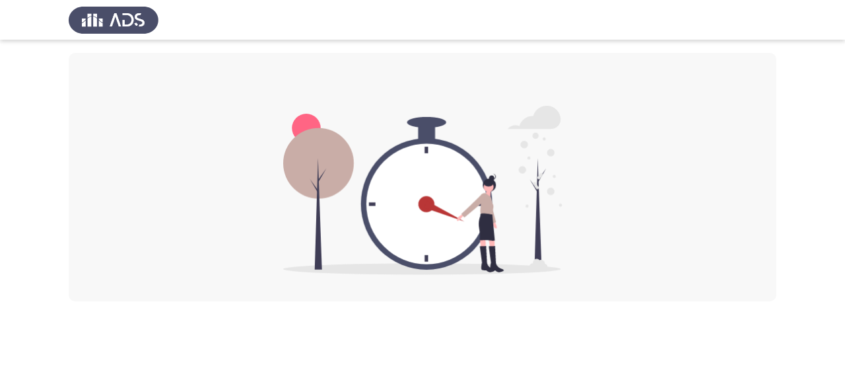
drag, startPoint x: 313, startPoint y: 181, endPoint x: 309, endPoint y: 168, distance: 13.8
click at [313, 180] on img at bounding box center [422, 190] width 279 height 169
click at [314, 139] on img at bounding box center [422, 190] width 279 height 169
drag, startPoint x: 314, startPoint y: 138, endPoint x: 358, endPoint y: 147, distance: 44.6
click at [322, 138] on img at bounding box center [422, 190] width 279 height 169
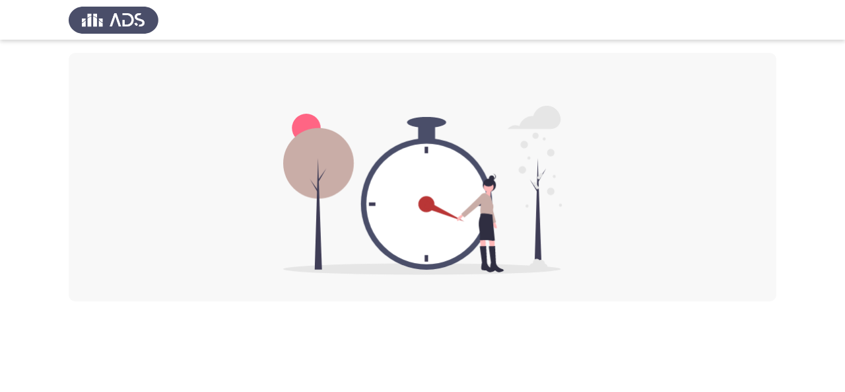
click at [551, 209] on img at bounding box center [422, 190] width 279 height 169
click at [359, 125] on img at bounding box center [422, 190] width 279 height 169
click at [359, 124] on img at bounding box center [422, 190] width 279 height 169
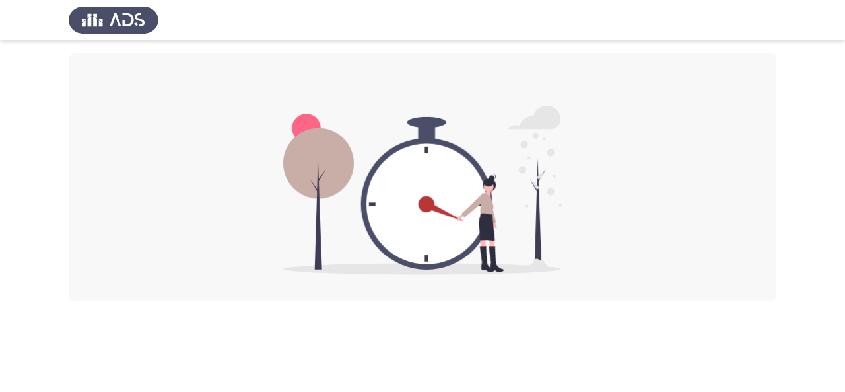
drag, startPoint x: 359, startPoint y: 124, endPoint x: 337, endPoint y: 105, distance: 29.0
click at [360, 124] on img at bounding box center [422, 190] width 279 height 169
click at [386, 129] on img at bounding box center [422, 190] width 279 height 169
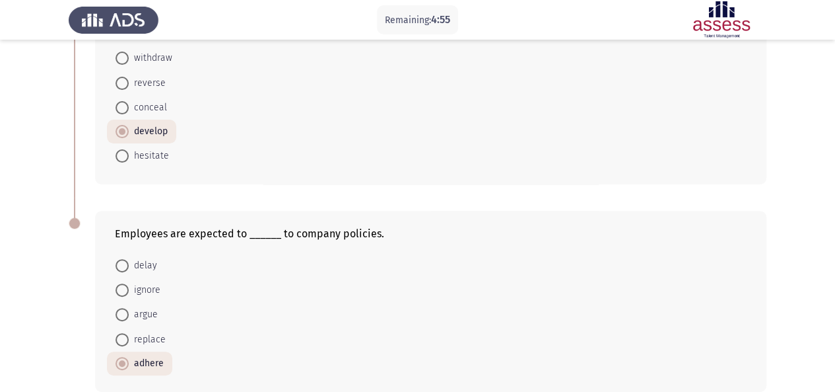
scroll to position [170, 0]
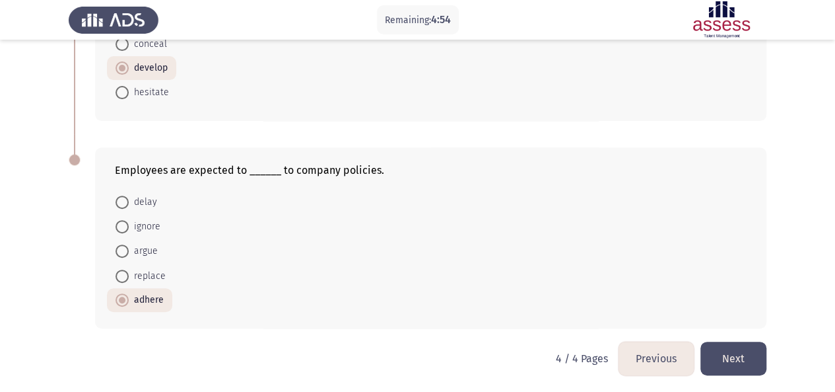
click at [674, 351] on button "Previous" at bounding box center [656, 358] width 75 height 34
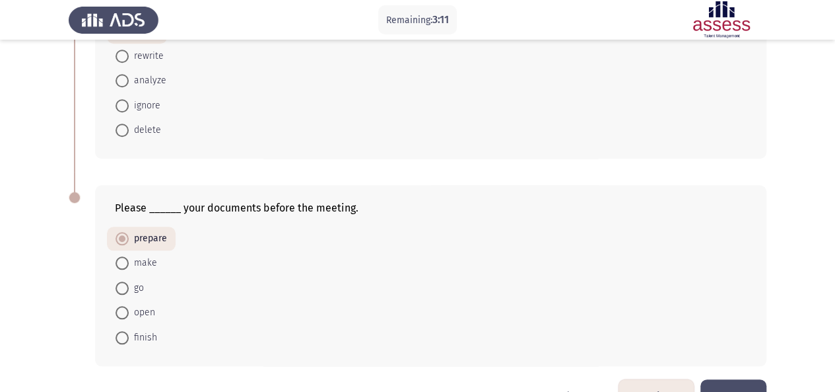
scroll to position [581, 0]
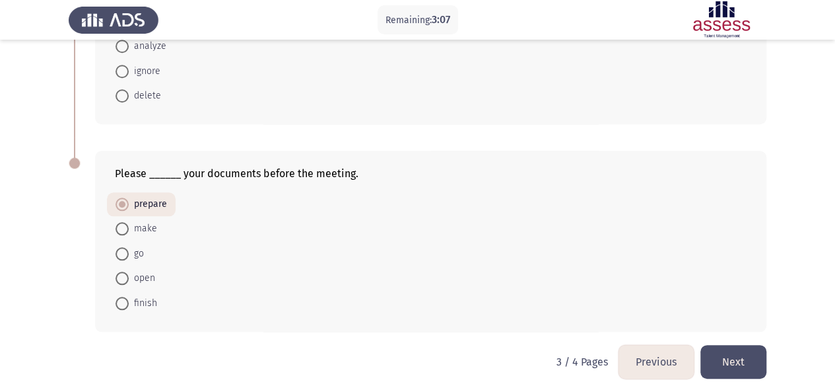
click at [670, 353] on button "Previous" at bounding box center [656, 362] width 75 height 34
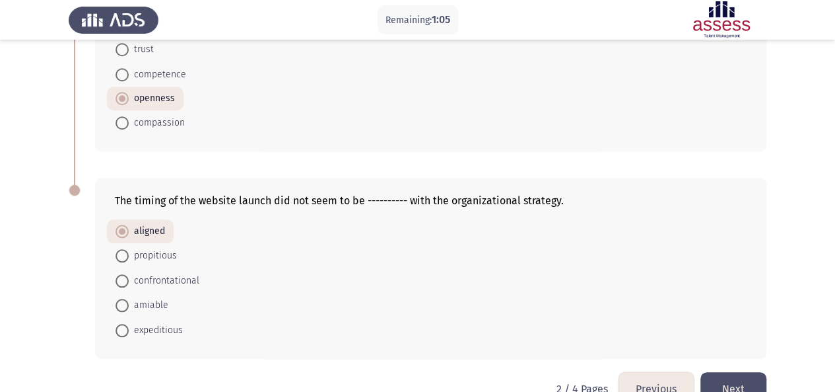
scroll to position [594, 0]
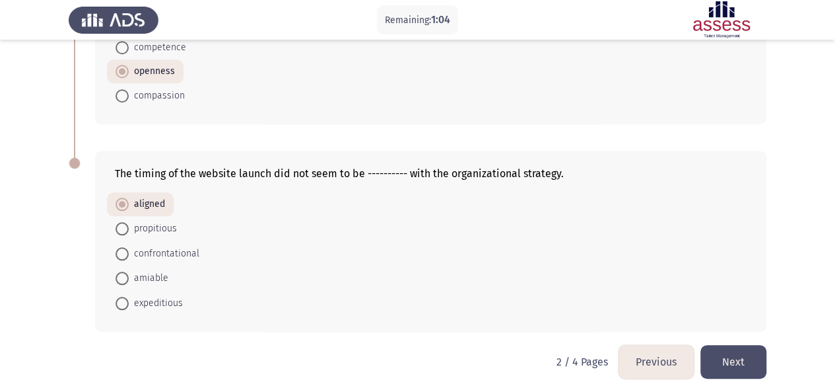
click at [752, 359] on button "Next" at bounding box center [734, 362] width 66 height 34
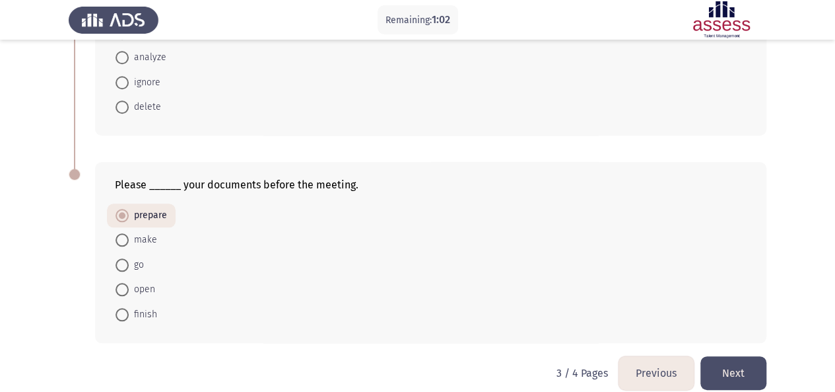
scroll to position [581, 0]
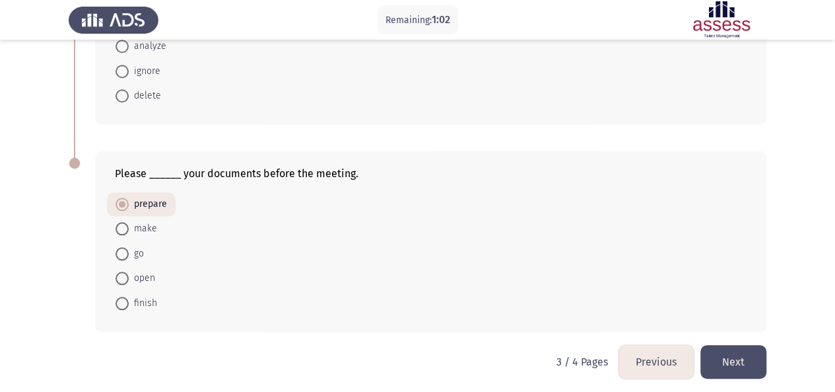
click at [741, 354] on button "Next" at bounding box center [734, 362] width 66 height 34
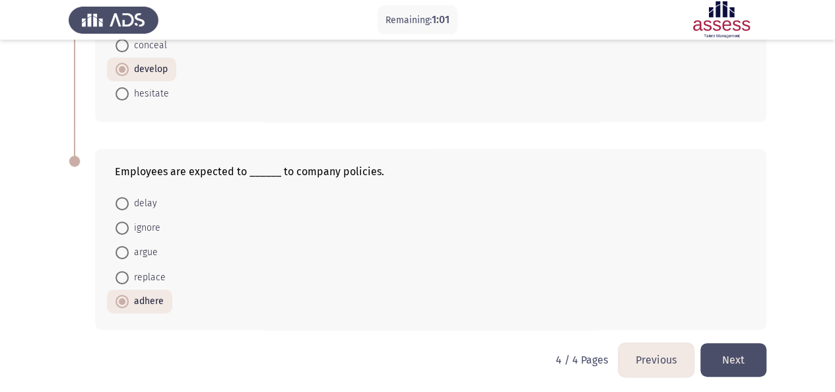
scroll to position [170, 0]
click at [752, 357] on button "Next" at bounding box center [734, 358] width 66 height 34
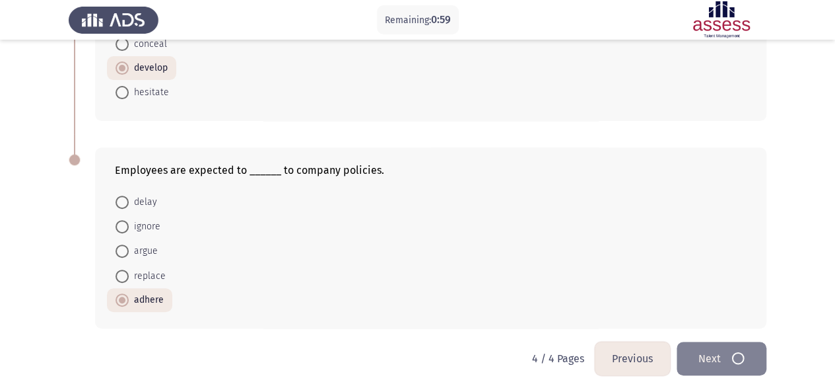
scroll to position [0, 0]
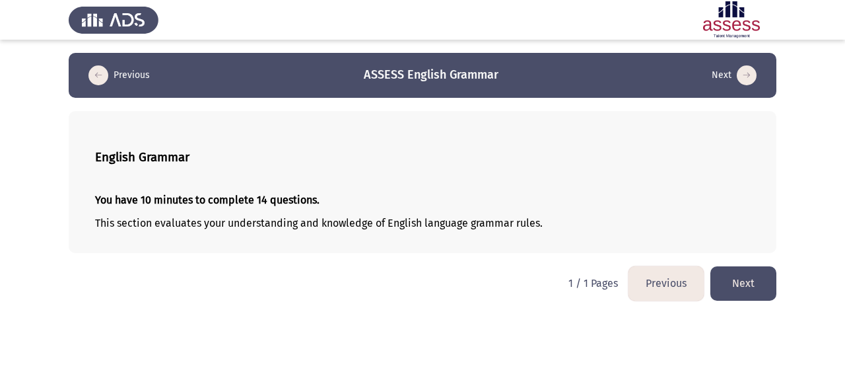
click at [749, 277] on button "Next" at bounding box center [744, 283] width 66 height 34
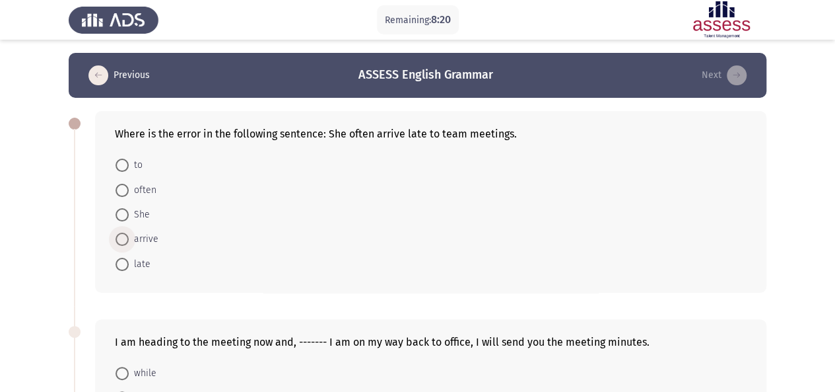
click at [126, 241] on span at bounding box center [122, 238] width 13 height 13
click at [126, 241] on input "arrive" at bounding box center [122, 238] width 13 height 13
radio input "true"
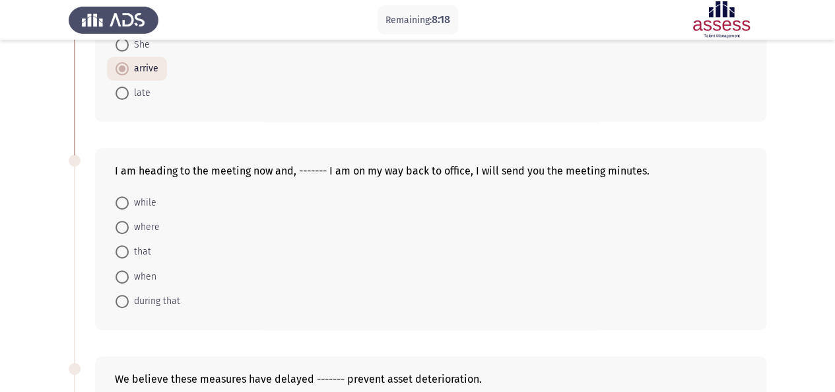
scroll to position [198, 0]
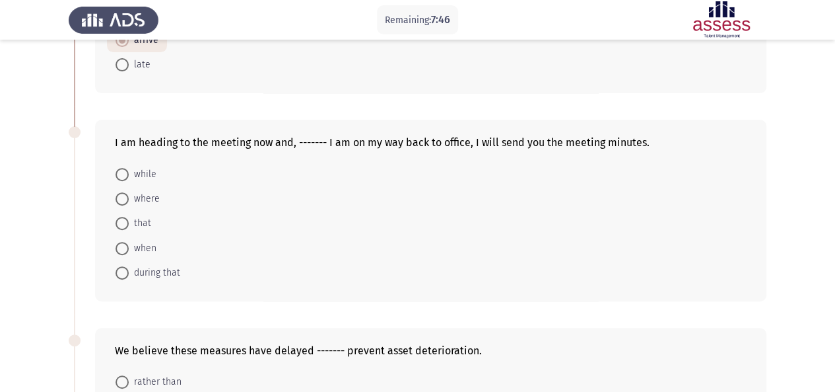
click at [123, 249] on span at bounding box center [122, 248] width 13 height 13
click at [123, 249] on input "when" at bounding box center [122, 248] width 13 height 13
radio input "true"
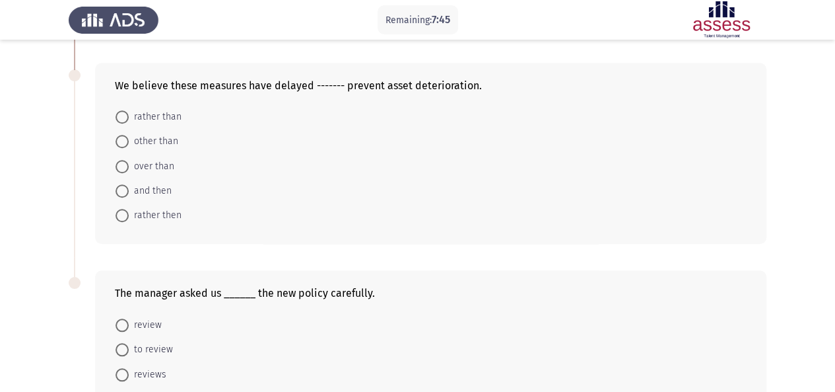
scroll to position [396, 0]
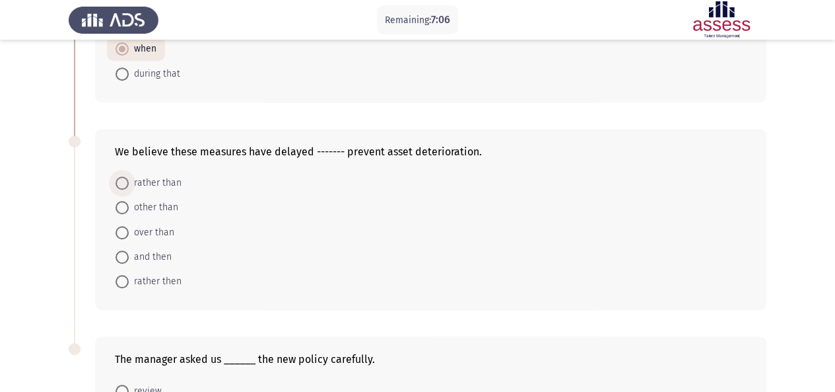
click at [122, 180] on span at bounding box center [122, 182] width 13 height 13
click at [122, 180] on input "rather than" at bounding box center [122, 182] width 13 height 13
radio input "true"
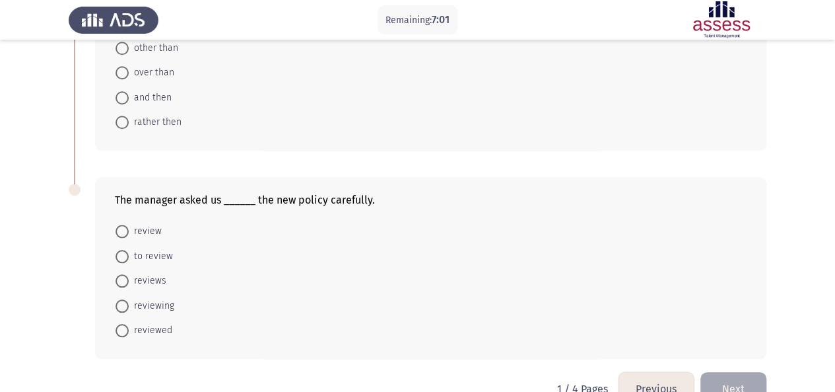
scroll to position [583, 0]
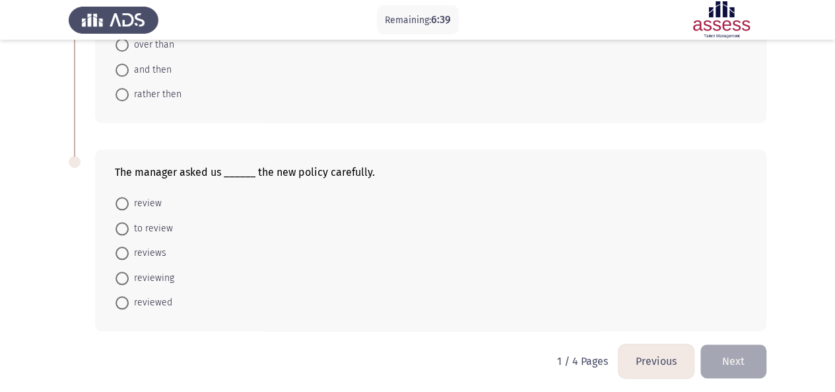
click at [122, 222] on span at bounding box center [122, 228] width 13 height 13
click at [122, 222] on input "to review" at bounding box center [122, 228] width 13 height 13
radio input "true"
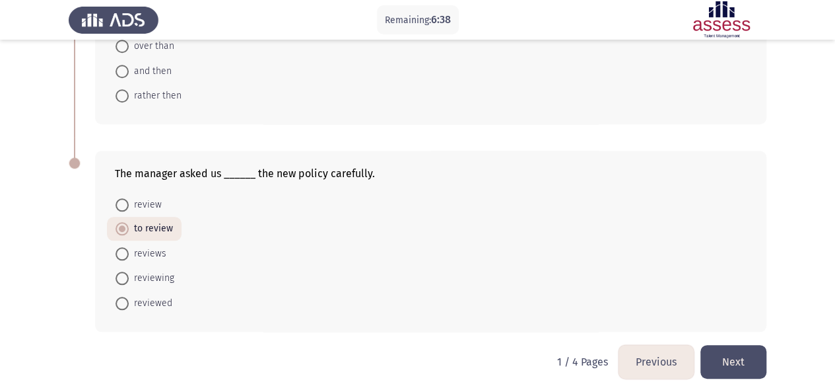
click at [751, 373] on button "Next" at bounding box center [734, 362] width 66 height 34
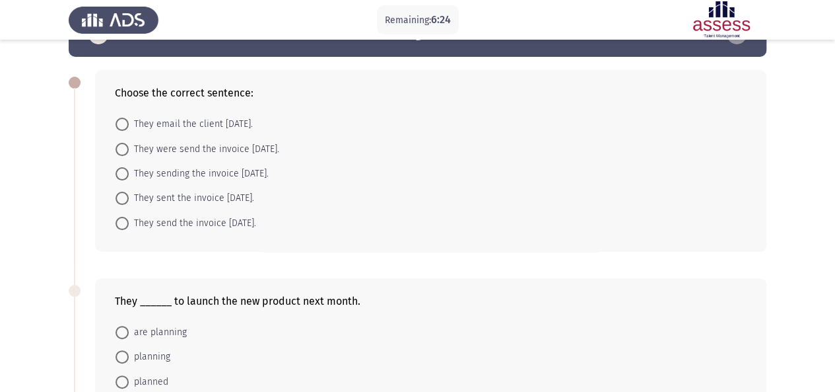
scroll to position [0, 0]
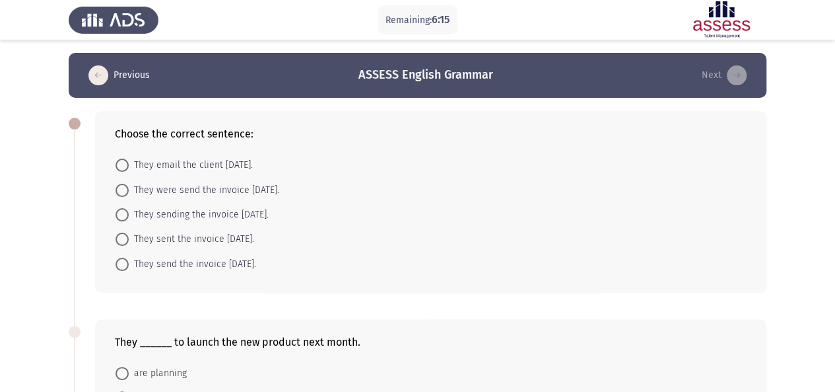
click at [125, 240] on span at bounding box center [122, 238] width 13 height 13
click at [125, 240] on input "They sent the invoice yesterday." at bounding box center [122, 238] width 13 height 13
radio input "true"
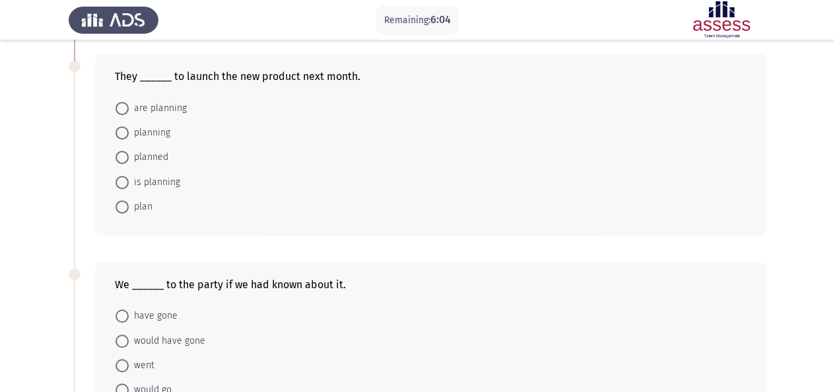
scroll to position [264, 0]
click at [124, 103] on span at bounding box center [122, 108] width 13 height 13
click at [124, 103] on input "are planning" at bounding box center [122, 108] width 13 height 13
radio input "true"
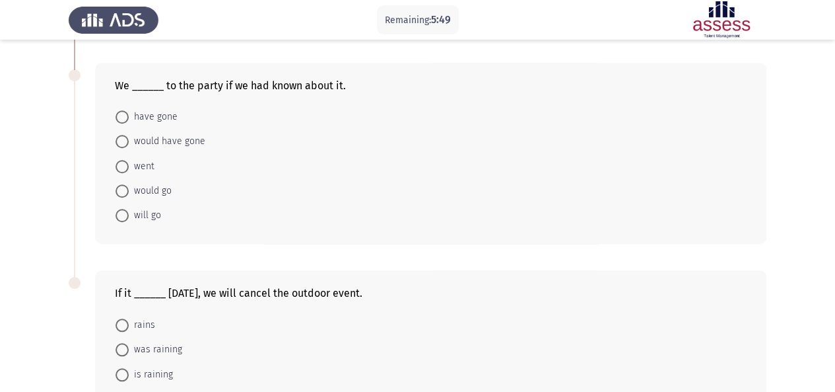
scroll to position [396, 0]
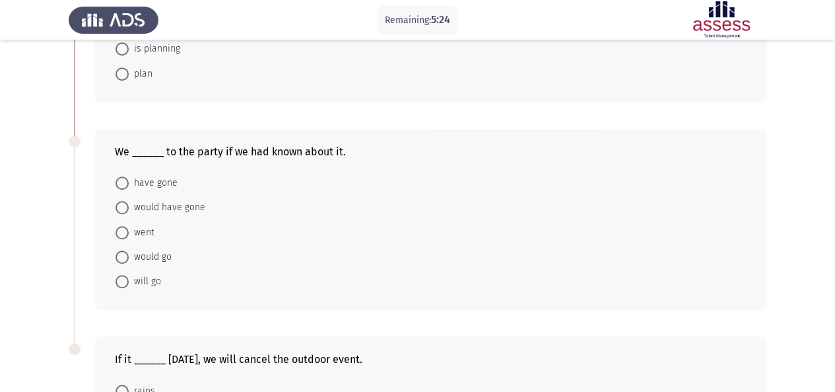
click at [117, 202] on span at bounding box center [122, 207] width 13 height 13
click at [117, 202] on input "would have gone" at bounding box center [122, 207] width 13 height 13
radio input "true"
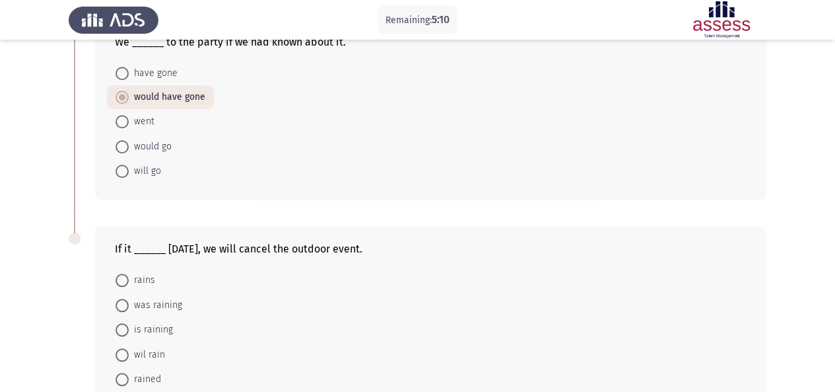
scroll to position [583, 0]
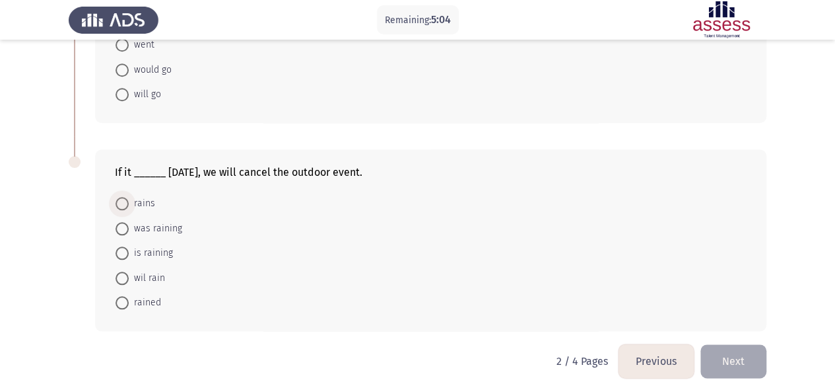
click at [123, 203] on span at bounding box center [122, 203] width 13 height 13
click at [123, 203] on input "rains" at bounding box center [122, 203] width 13 height 13
radio input "true"
click at [745, 348] on button "Next" at bounding box center [734, 362] width 66 height 34
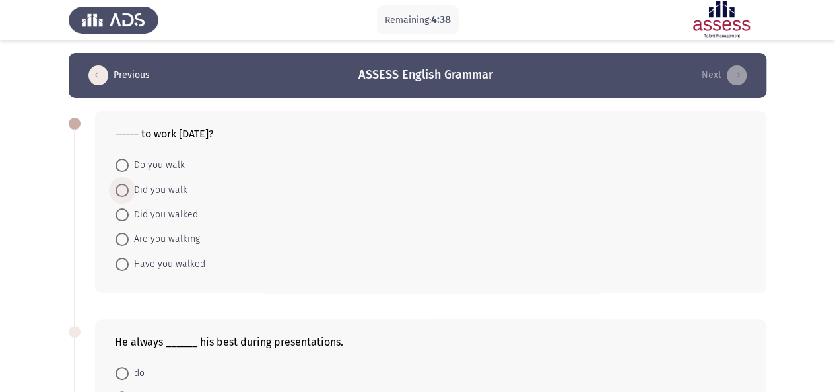
click at [124, 190] on span at bounding box center [122, 190] width 13 height 13
click at [124, 190] on input "Did you walk" at bounding box center [122, 190] width 13 height 13
radio input "true"
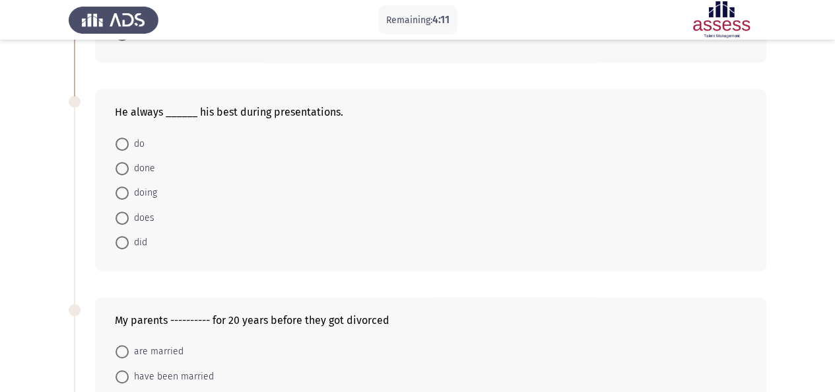
scroll to position [198, 0]
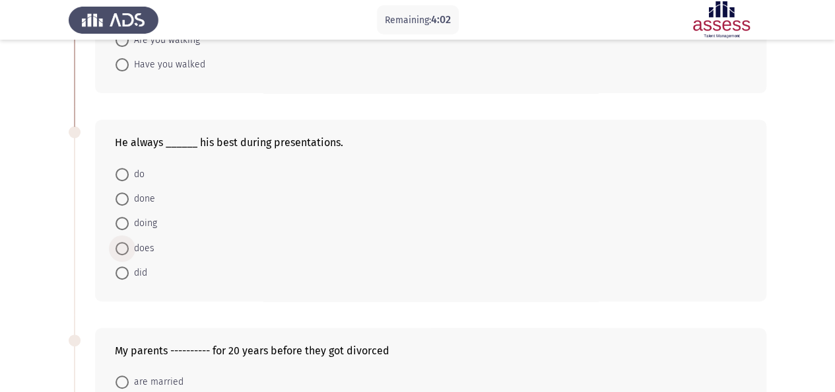
click at [123, 248] on span at bounding box center [122, 248] width 13 height 13
click at [123, 248] on input "does" at bounding box center [122, 248] width 13 height 13
radio input "true"
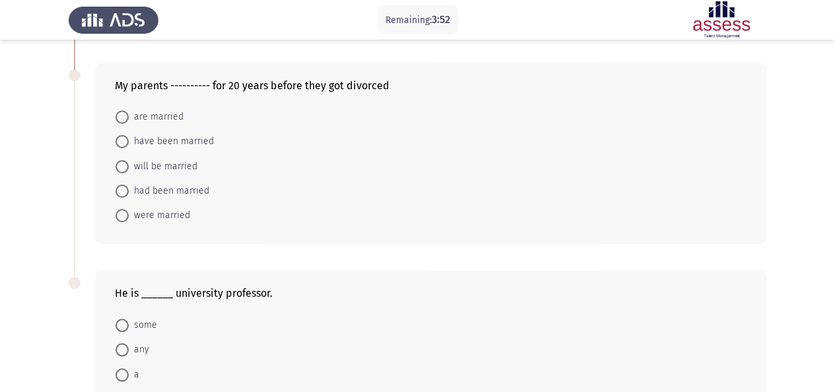
scroll to position [528, 0]
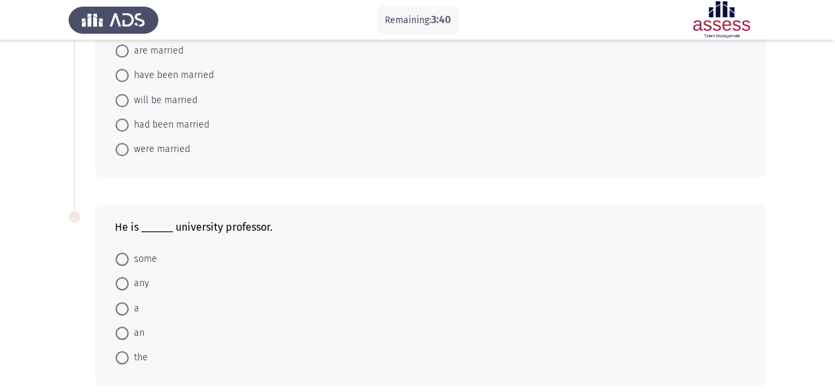
click at [122, 304] on span at bounding box center [122, 308] width 13 height 13
click at [122, 304] on input "a" at bounding box center [122, 308] width 13 height 13
radio input "true"
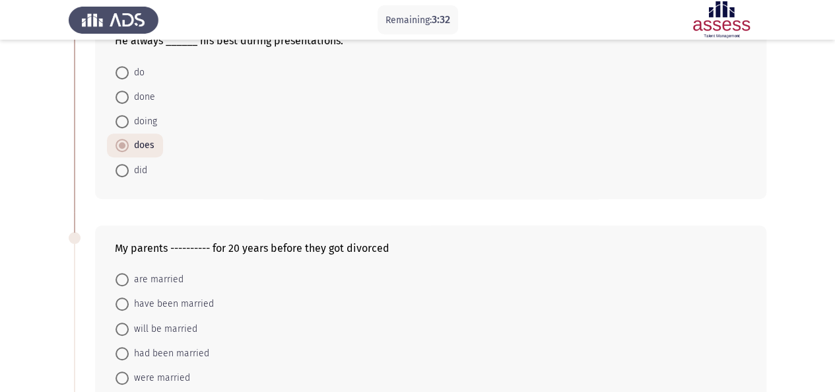
scroll to position [330, 0]
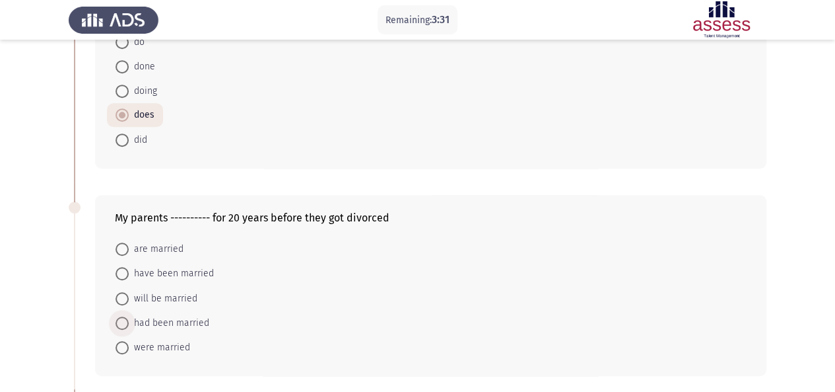
click at [124, 317] on span at bounding box center [122, 322] width 13 height 13
click at [124, 317] on input "had been married" at bounding box center [122, 322] width 13 height 13
radio input "true"
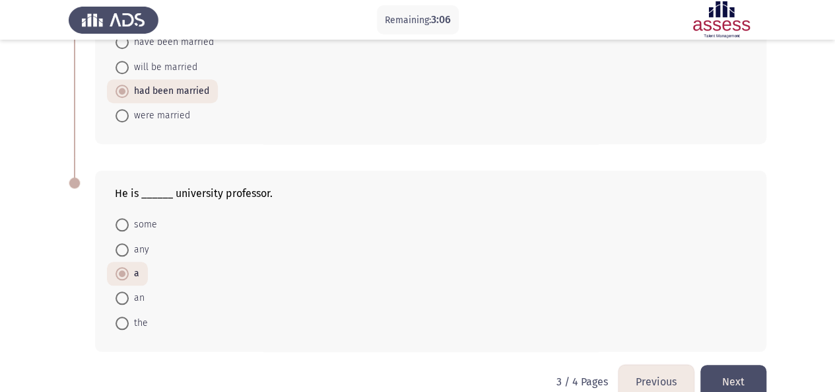
scroll to position [581, 0]
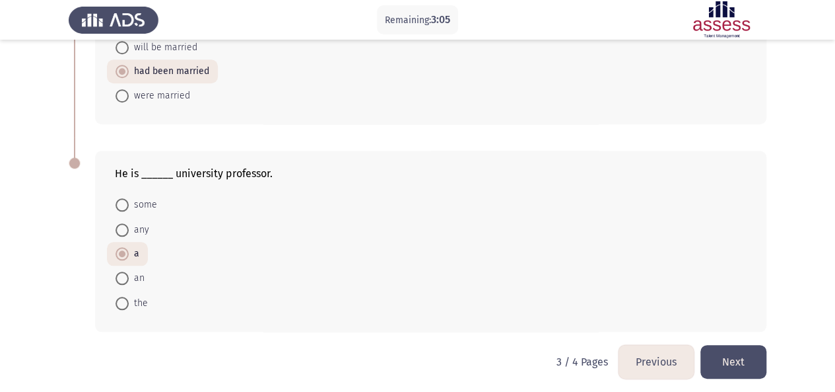
click at [730, 358] on button "Next" at bounding box center [734, 362] width 66 height 34
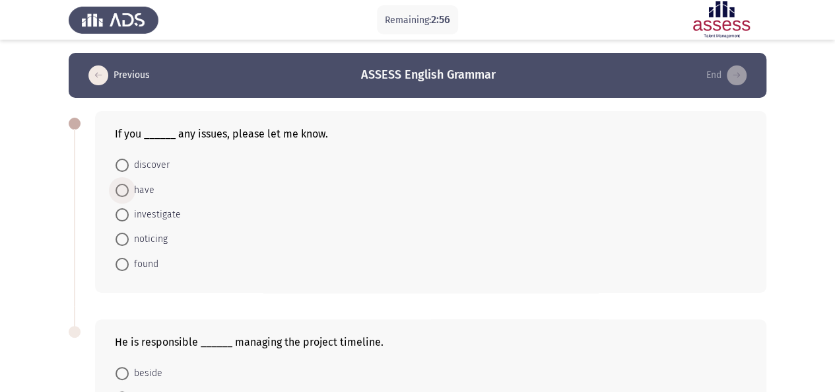
click at [127, 189] on span at bounding box center [122, 190] width 13 height 13
click at [127, 189] on input "have" at bounding box center [122, 190] width 13 height 13
radio input "true"
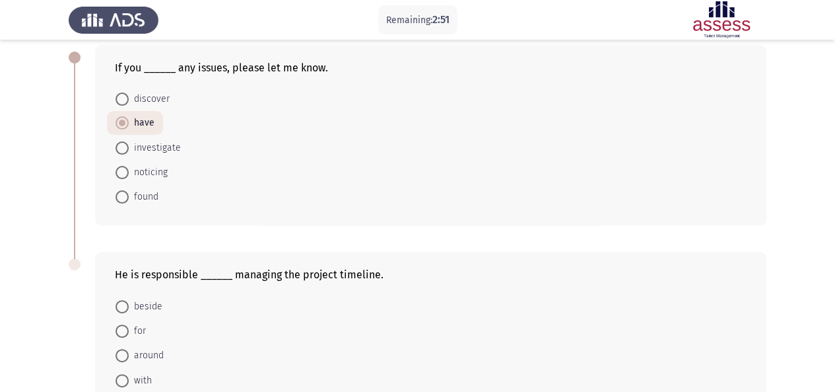
scroll to position [132, 0]
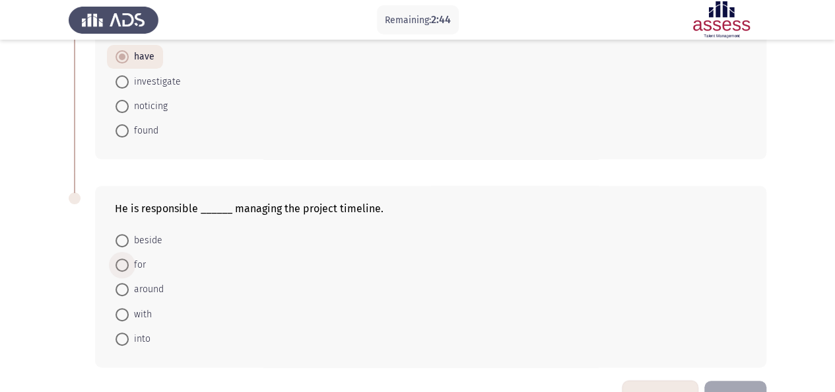
click at [124, 261] on span at bounding box center [122, 264] width 13 height 13
click at [124, 261] on input "for" at bounding box center [122, 264] width 13 height 13
radio input "true"
click at [124, 261] on span at bounding box center [122, 264] width 13 height 13
click at [124, 261] on input "for" at bounding box center [122, 264] width 13 height 13
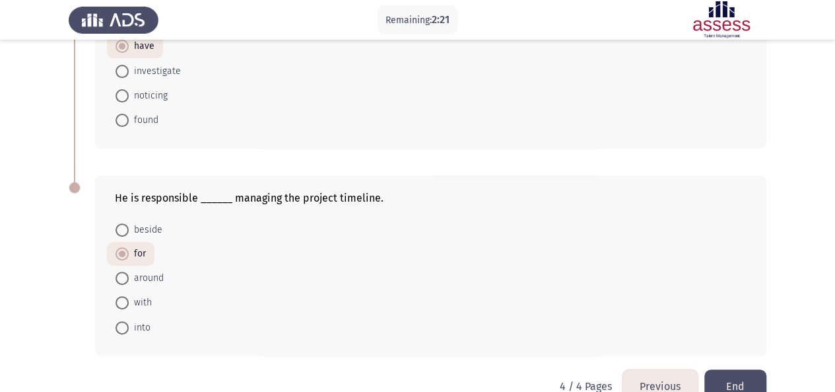
scroll to position [170, 0]
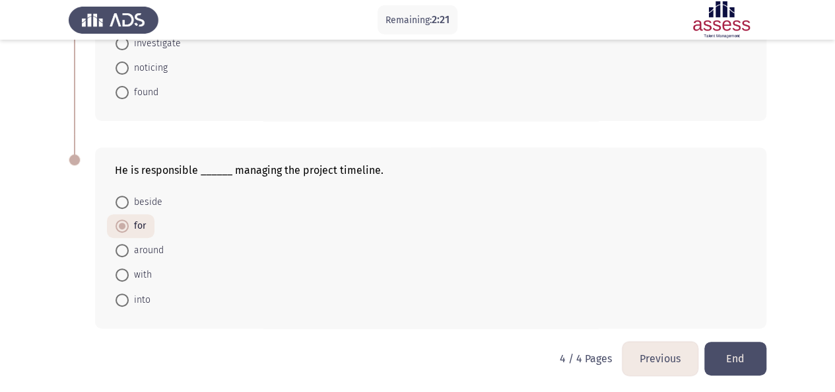
click at [672, 349] on button "Previous" at bounding box center [660, 358] width 75 height 34
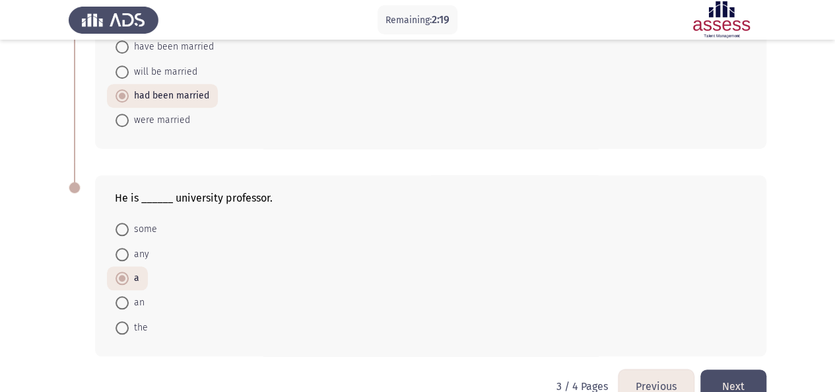
scroll to position [581, 0]
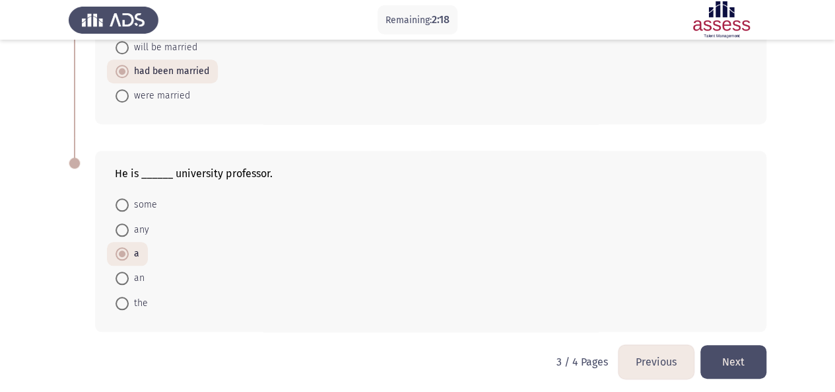
click at [646, 352] on button "Previous" at bounding box center [656, 362] width 75 height 34
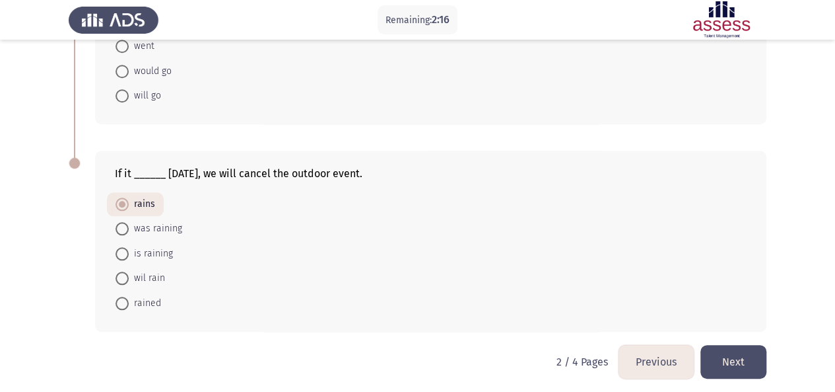
click at [657, 354] on button "Previous" at bounding box center [656, 362] width 75 height 34
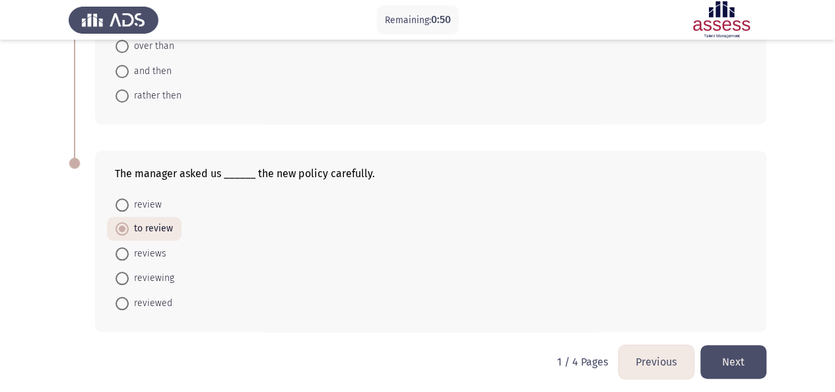
click at [728, 351] on button "Next" at bounding box center [734, 362] width 66 height 34
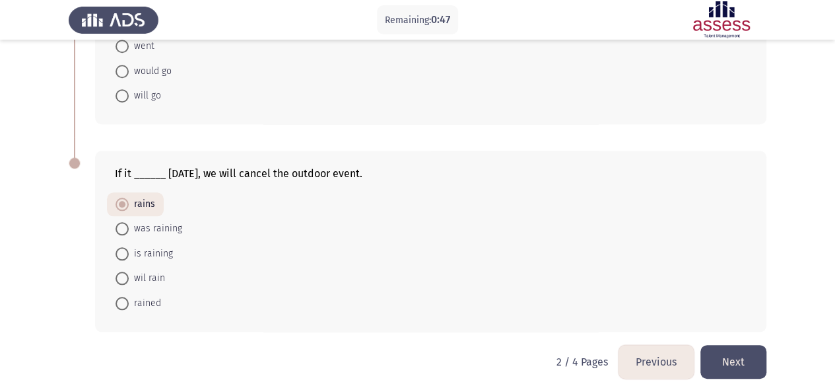
click at [736, 354] on button "Next" at bounding box center [734, 362] width 66 height 34
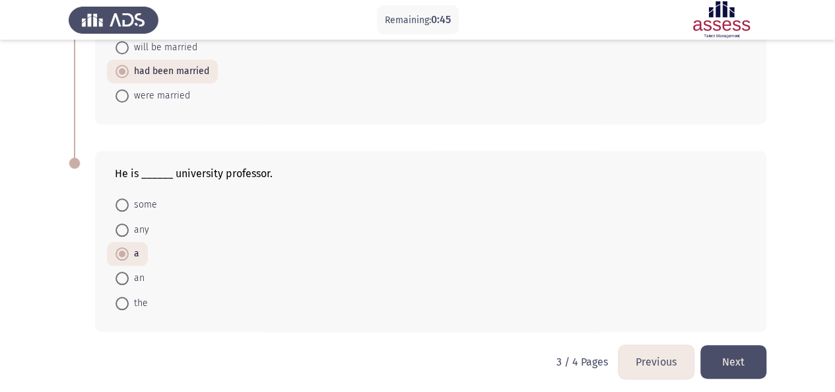
click at [740, 355] on button "Next" at bounding box center [734, 362] width 66 height 34
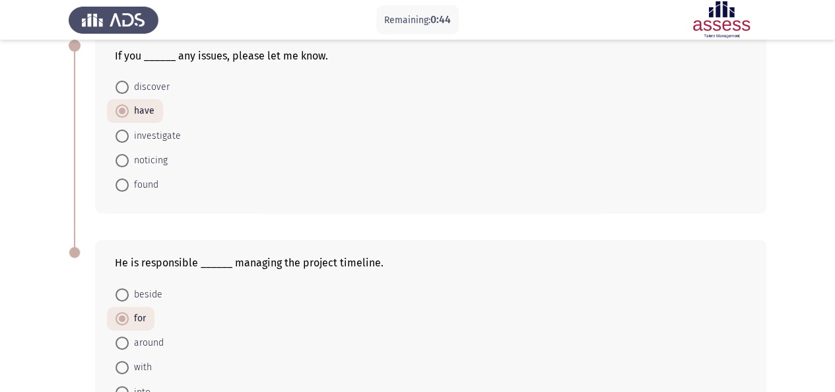
scroll to position [170, 0]
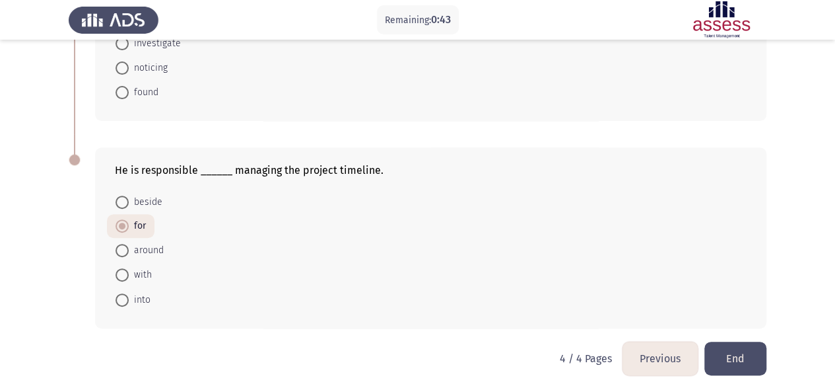
click at [726, 351] on button "End" at bounding box center [736, 358] width 62 height 34
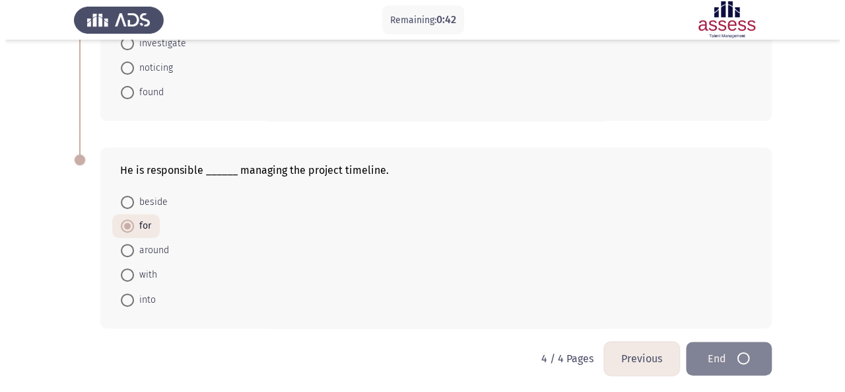
scroll to position [0, 0]
